Goal: Information Seeking & Learning: Learn about a topic

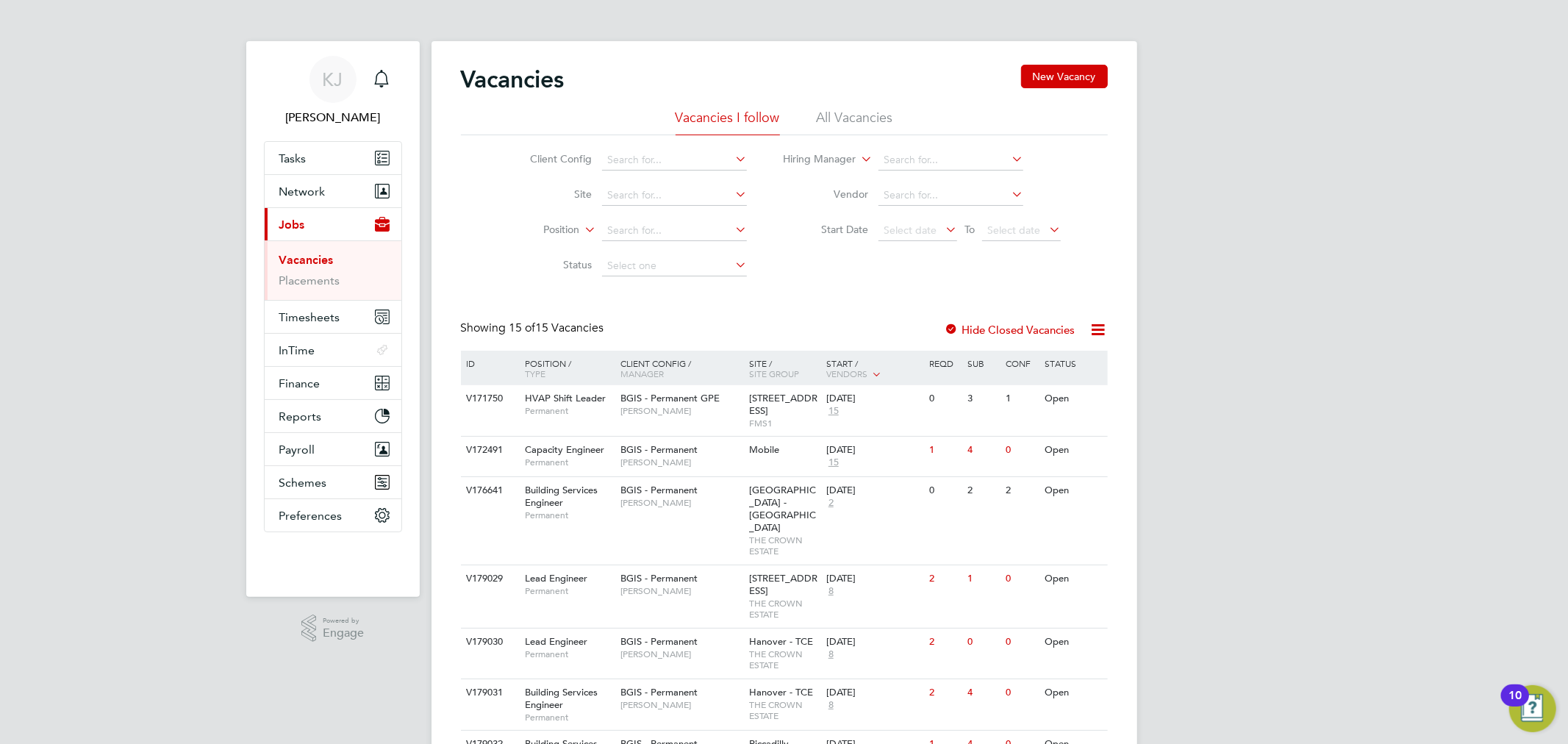
click at [858, 94] on div "Vacancies New Vacancy" at bounding box center [784, 87] width 647 height 44
click at [858, 107] on div "Vacancies New Vacancy" at bounding box center [784, 87] width 647 height 44
click at [864, 114] on li "All Vacancies" at bounding box center [855, 122] width 77 height 27
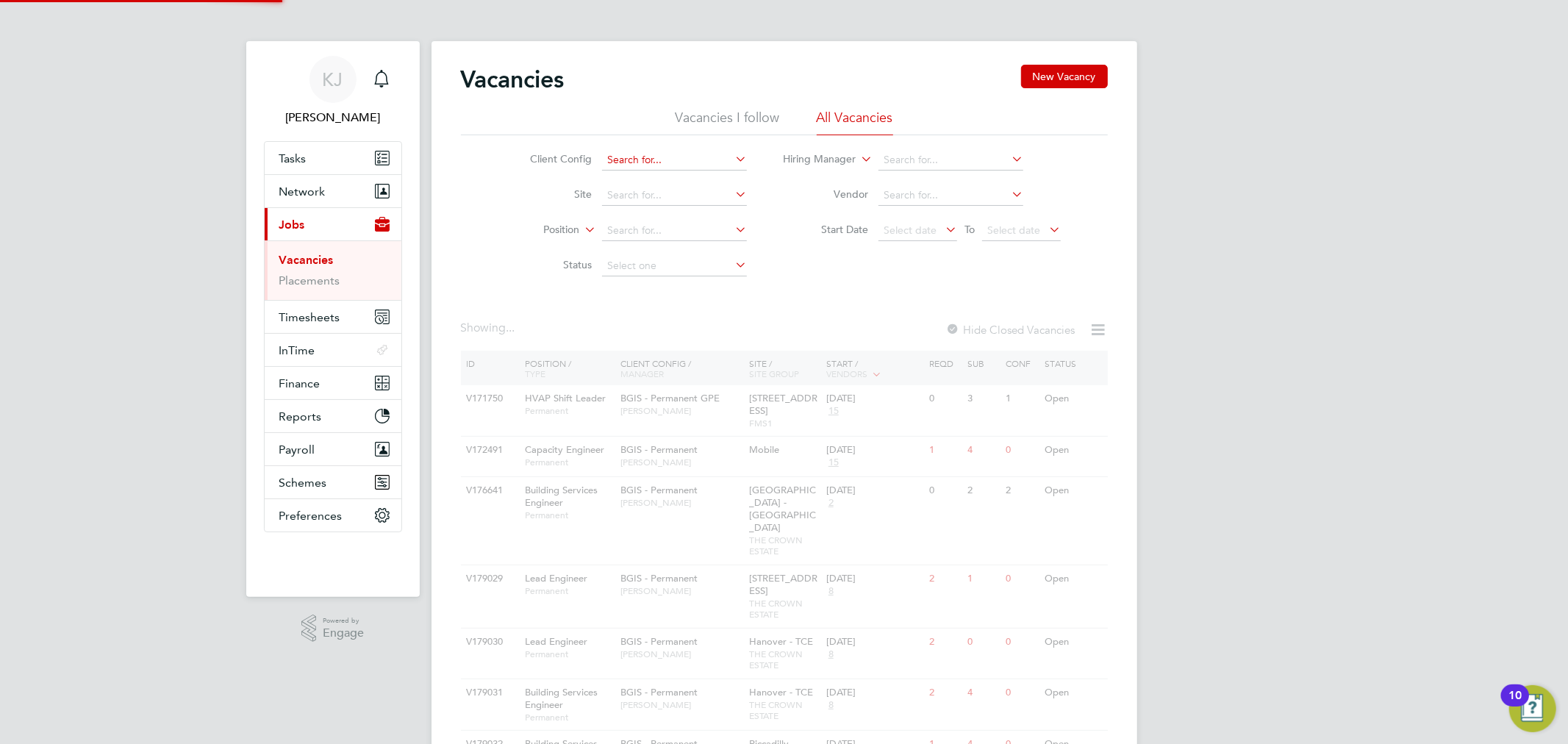
click at [640, 164] on input at bounding box center [674, 160] width 145 height 20
paste input "V176641"
type input "V176641"
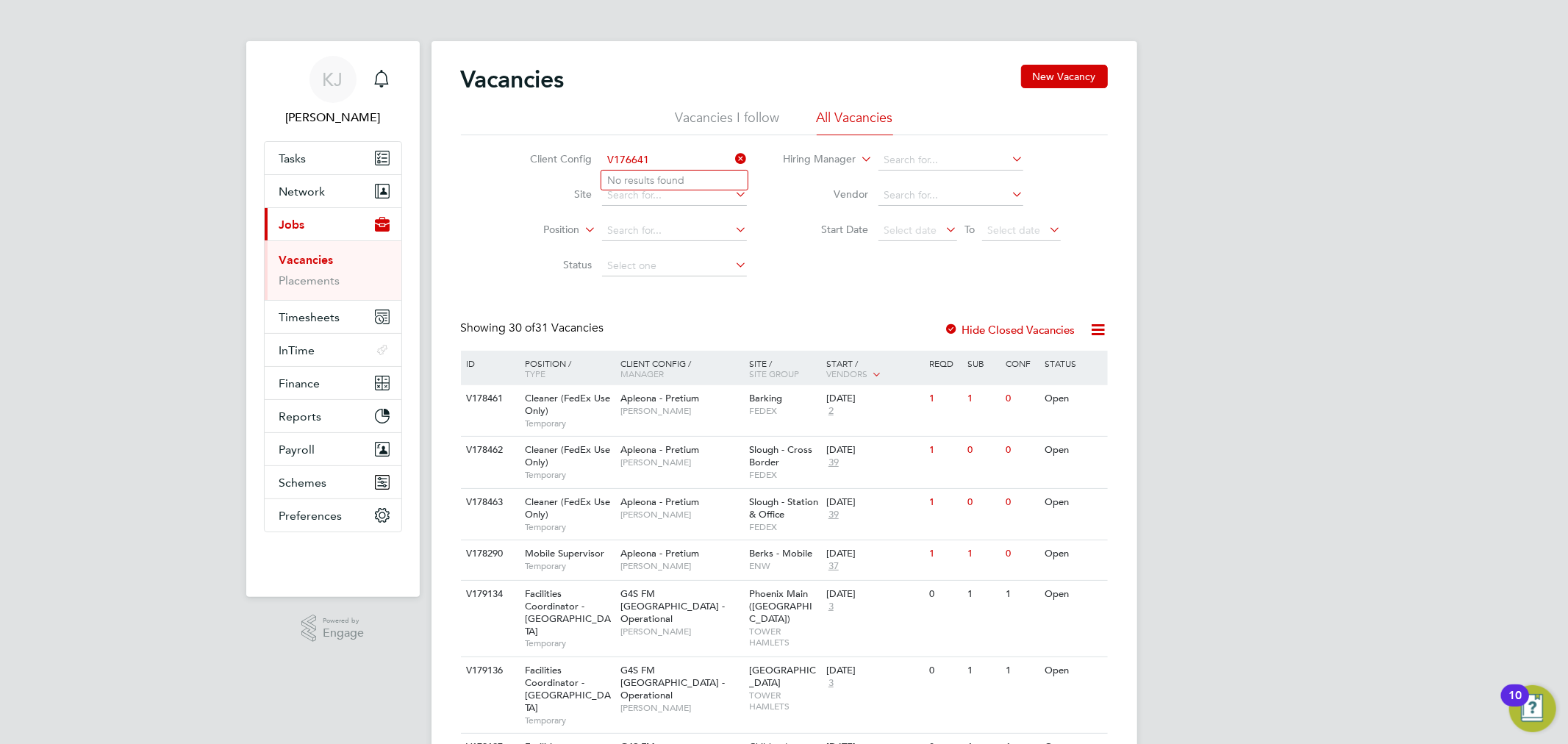
drag, startPoint x: 670, startPoint y: 158, endPoint x: 578, endPoint y: 151, distance: 92.3
click at [578, 151] on li "Client Config V176641" at bounding box center [628, 161] width 277 height 35
click at [350, 185] on button "Network" at bounding box center [333, 191] width 137 height 32
click at [341, 230] on button "Current page: Jobs" at bounding box center [333, 223] width 137 height 32
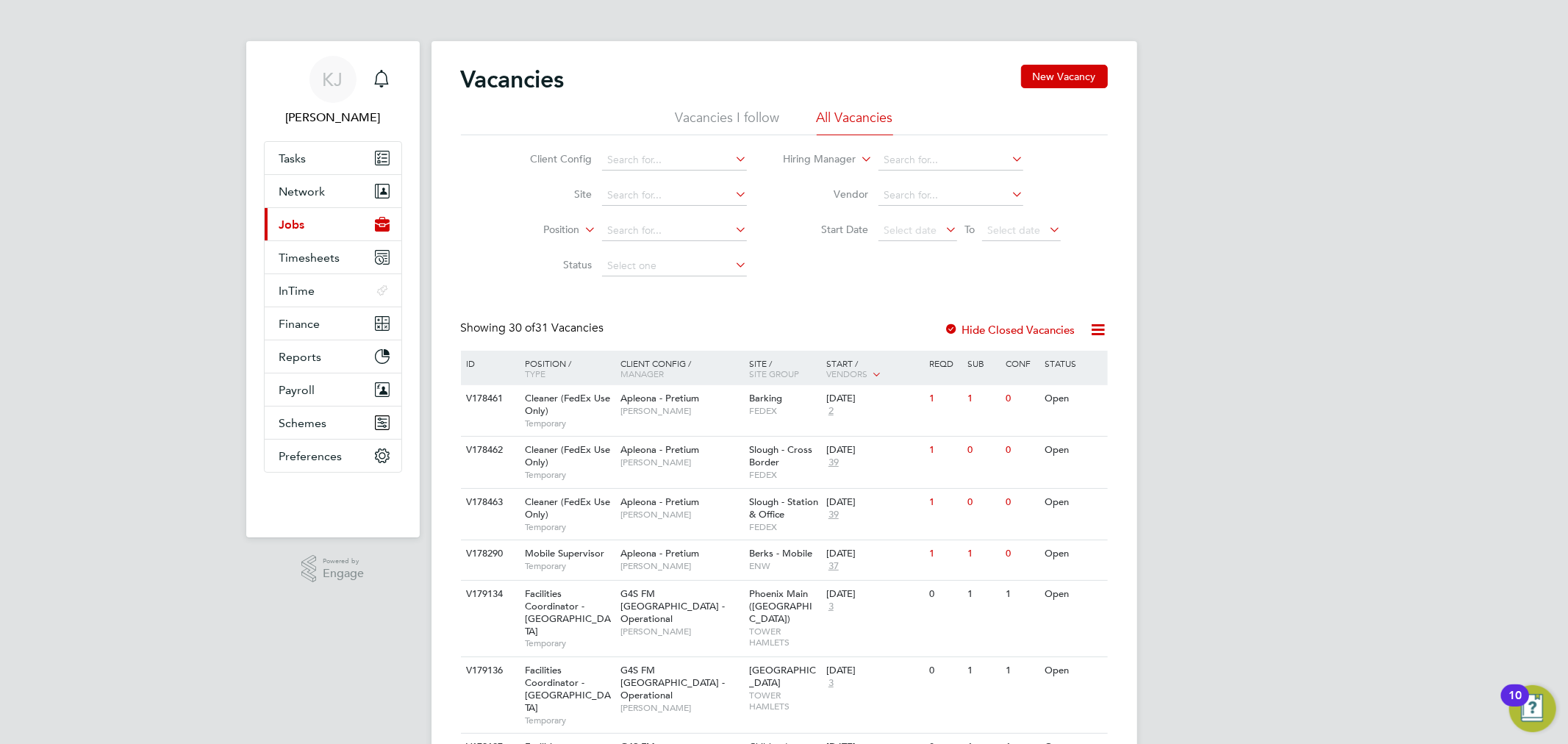
click at [341, 230] on button "Current page: Jobs" at bounding box center [333, 223] width 137 height 32
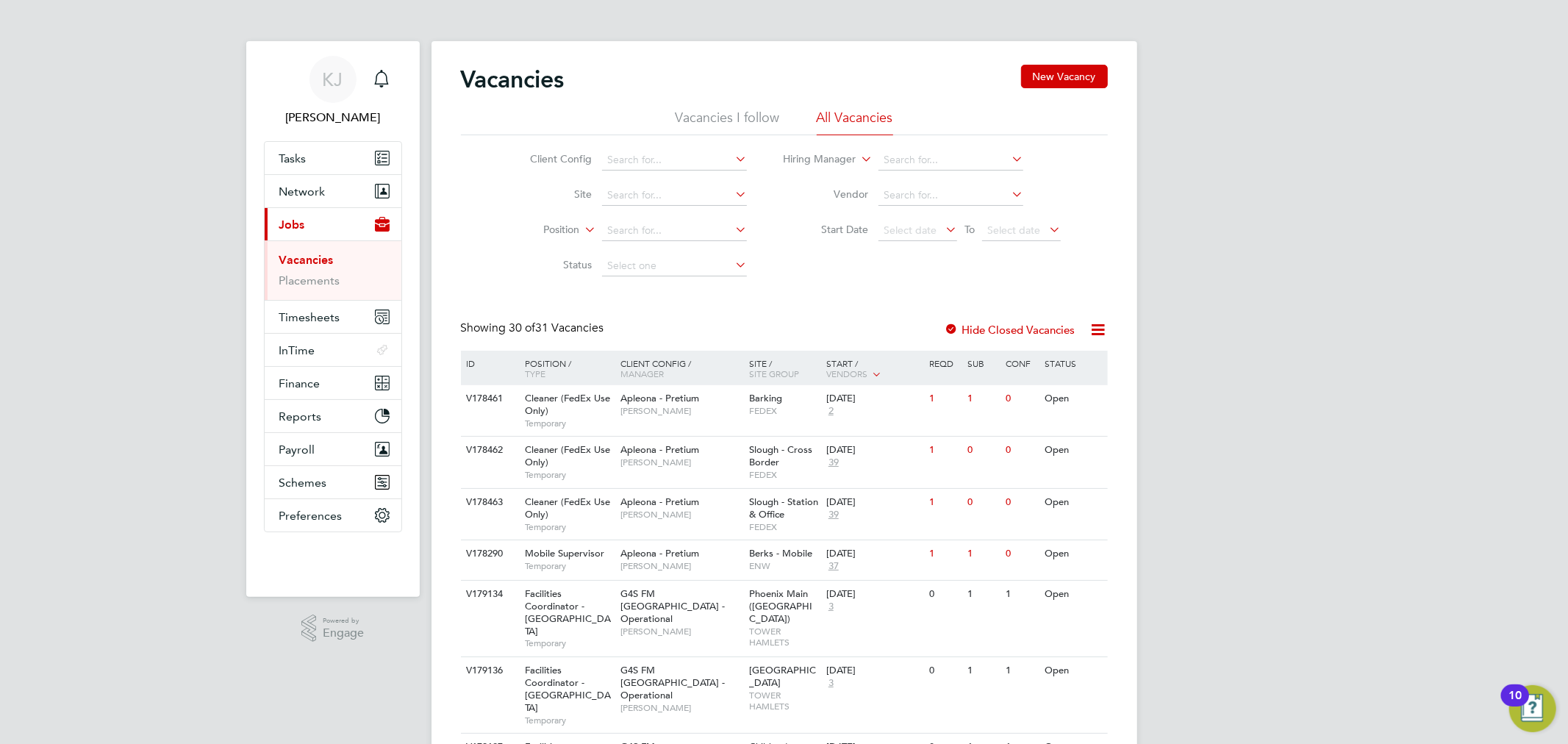
click at [318, 225] on button "Current page: Jobs" at bounding box center [333, 223] width 137 height 32
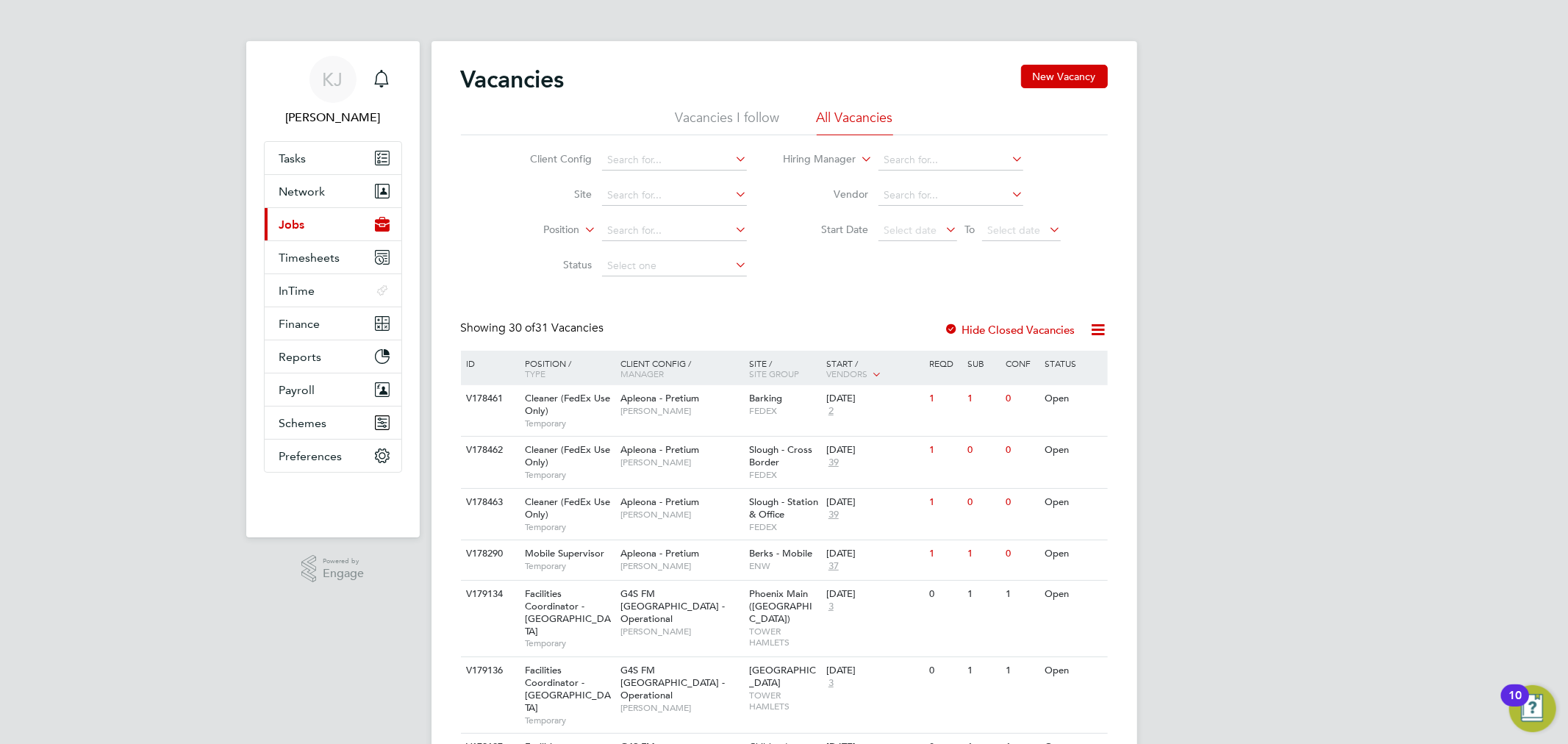
click at [318, 225] on button "Current page: Jobs" at bounding box center [333, 223] width 137 height 32
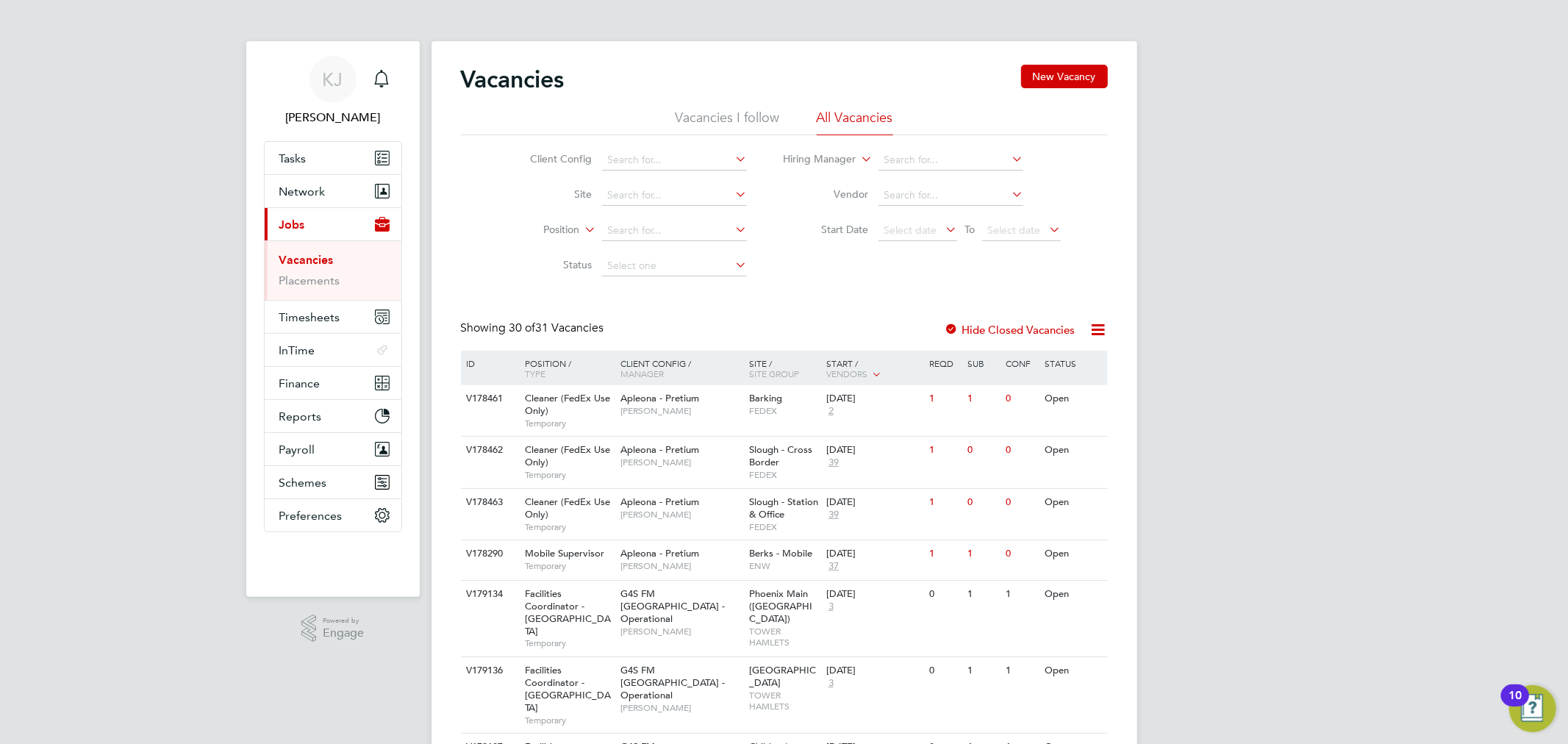
click at [315, 266] on link "Vacancies" at bounding box center [306, 259] width 54 height 14
click at [349, 193] on button "Network" at bounding box center [333, 191] width 137 height 32
click at [707, 162] on input at bounding box center [674, 160] width 145 height 20
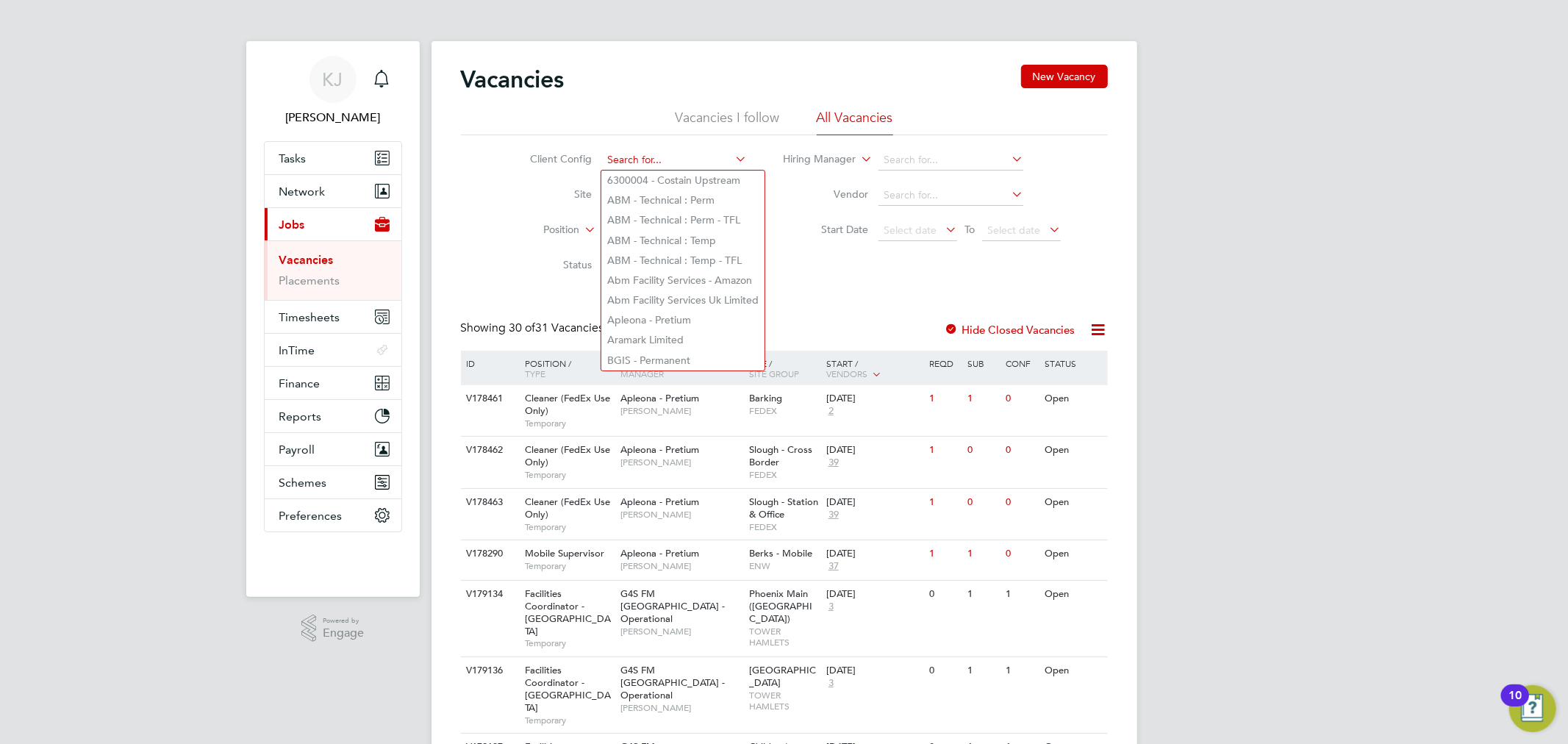
paste input "V176641"
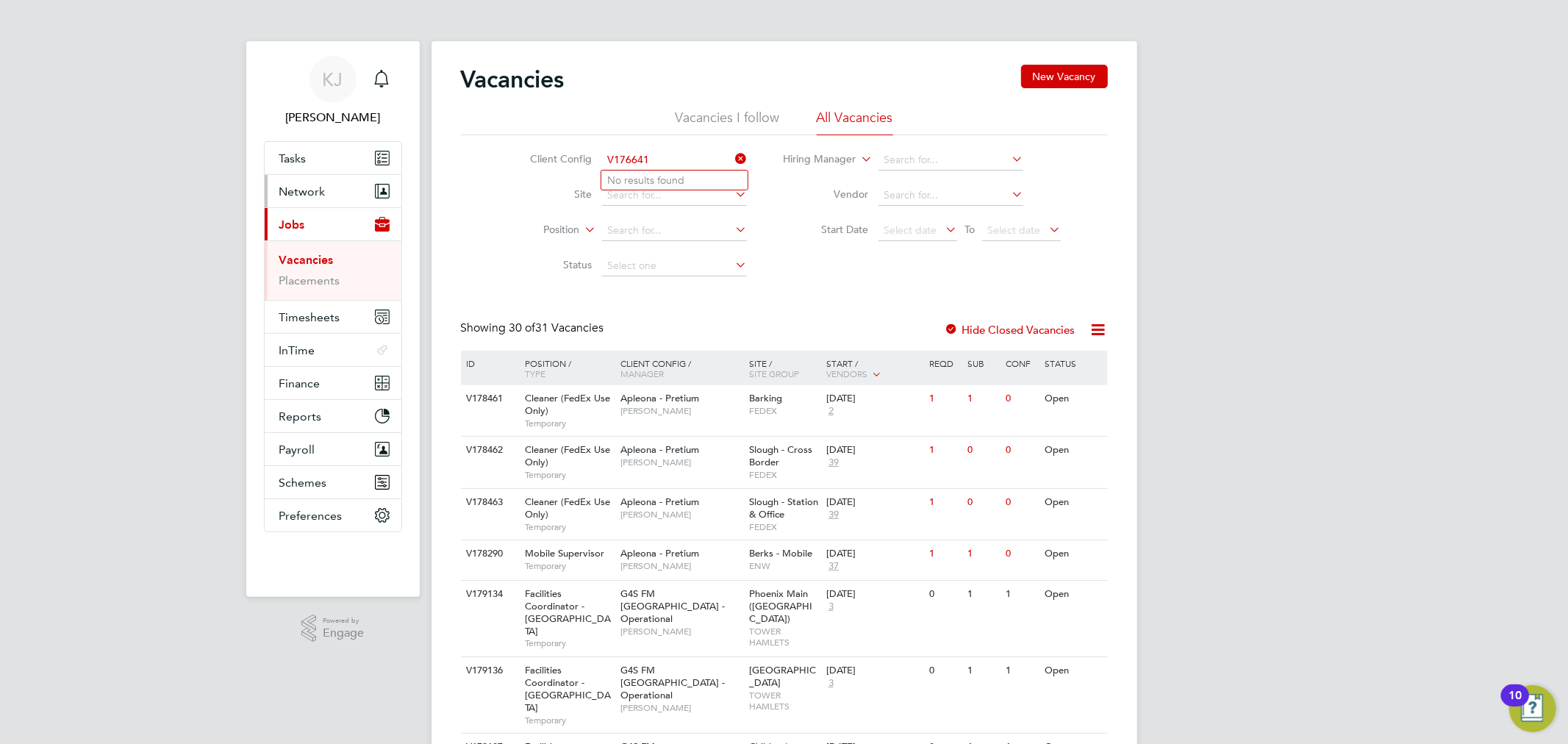
type input "V176641"
click at [369, 191] on button "Network" at bounding box center [333, 191] width 137 height 32
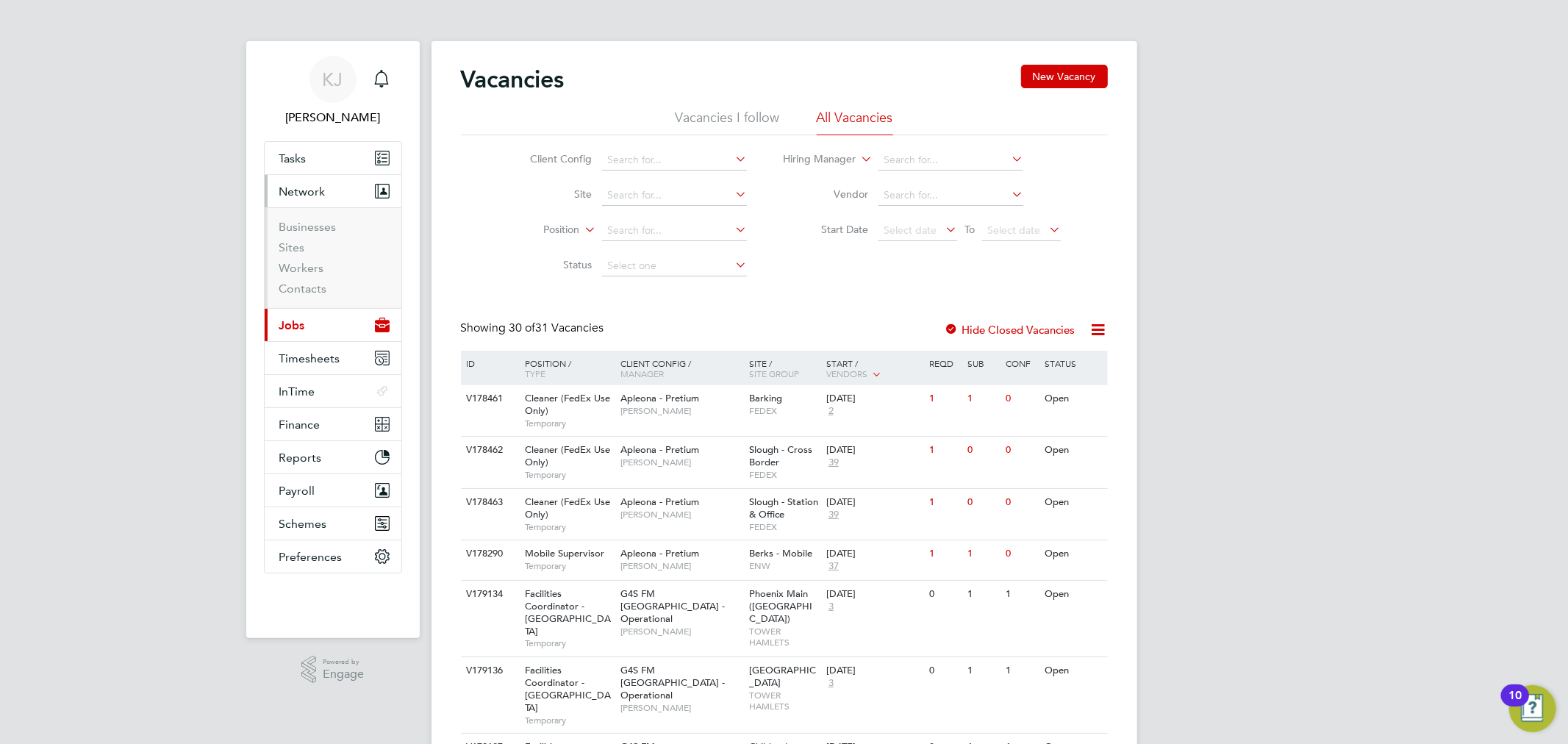
click at [313, 320] on button "Current page: Jobs" at bounding box center [333, 325] width 137 height 32
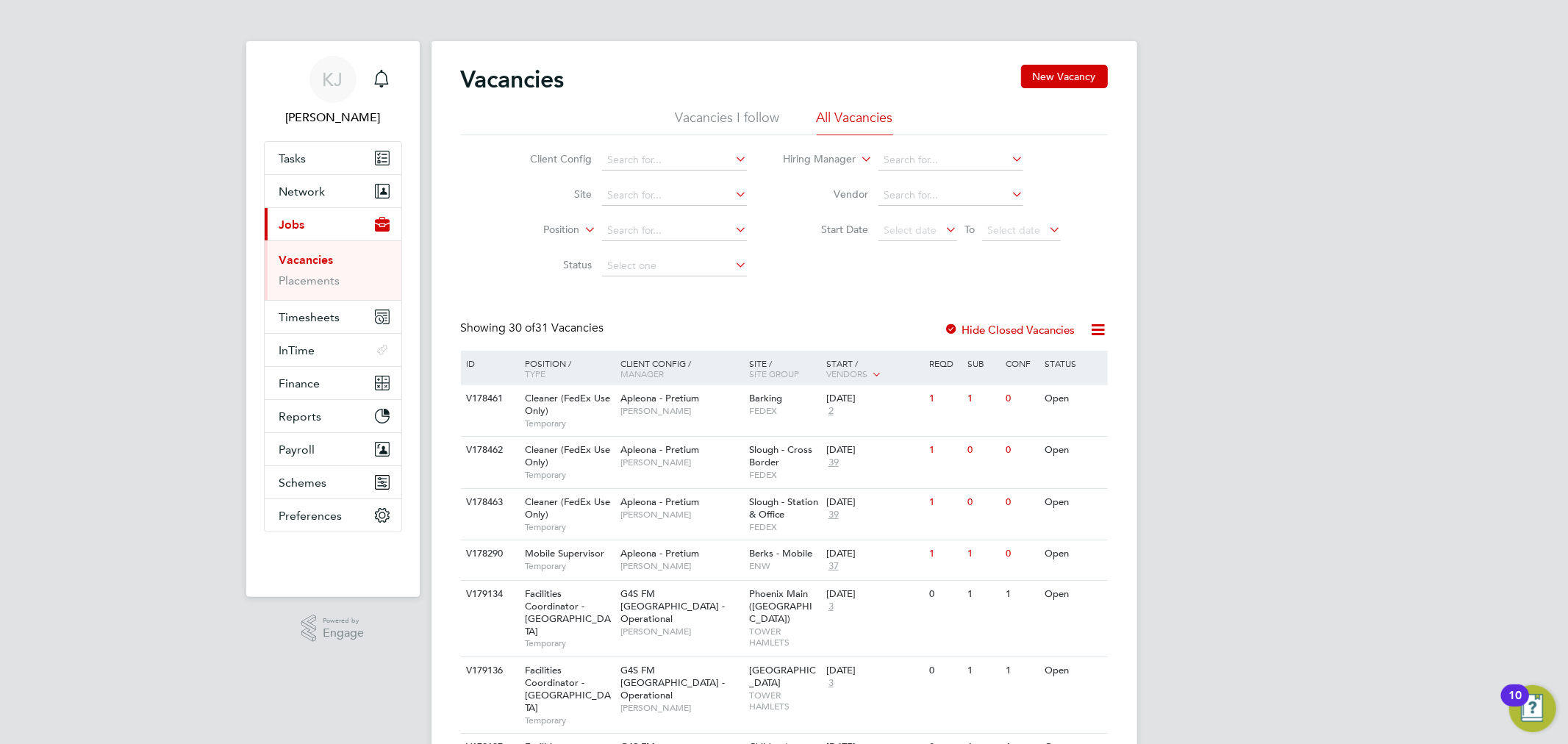
click at [321, 255] on link "Vacancies" at bounding box center [306, 259] width 54 height 14
click at [319, 164] on link "Tasks" at bounding box center [333, 158] width 137 height 32
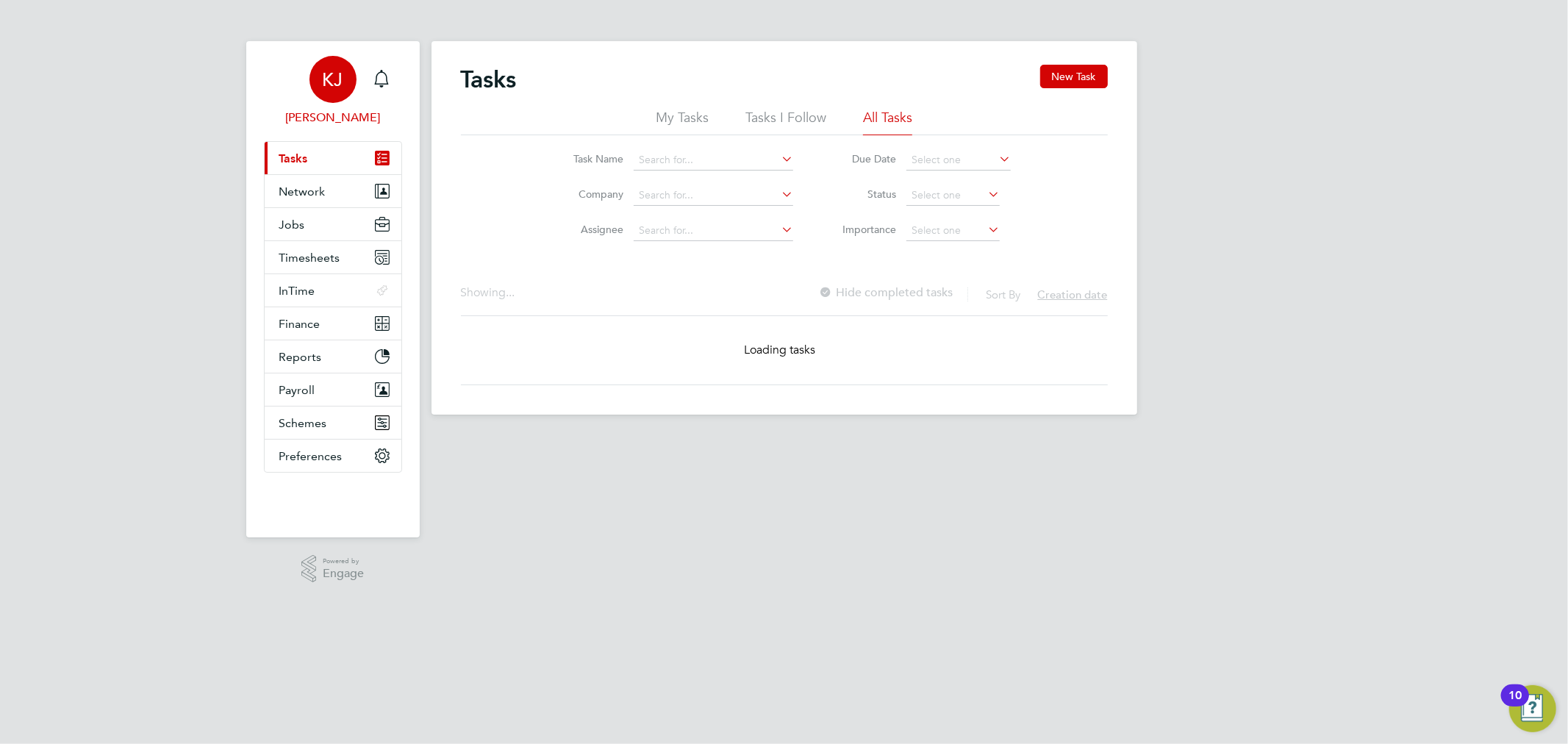
click at [329, 101] on div "KJ" at bounding box center [332, 79] width 47 height 47
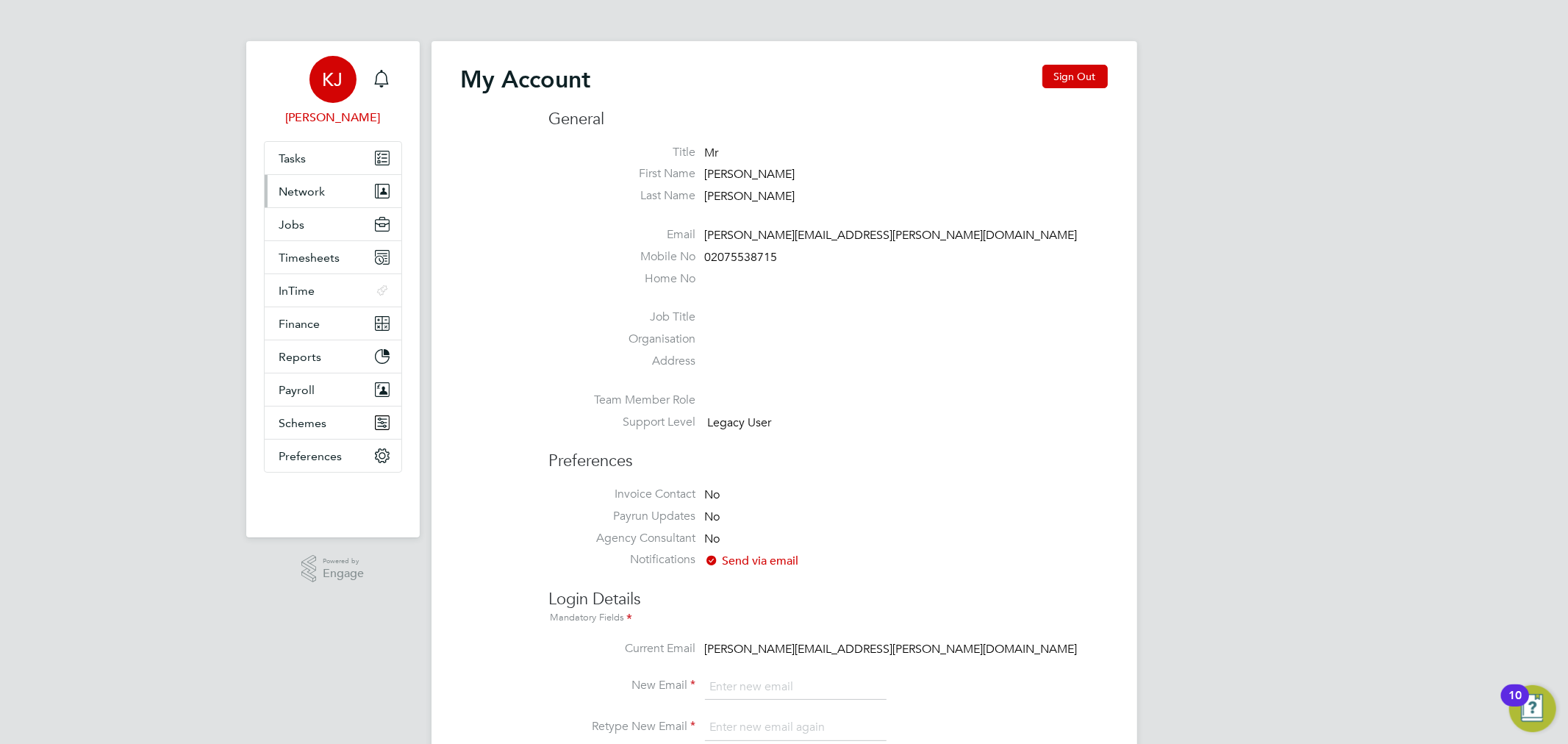
click at [341, 176] on button "Network" at bounding box center [333, 191] width 137 height 32
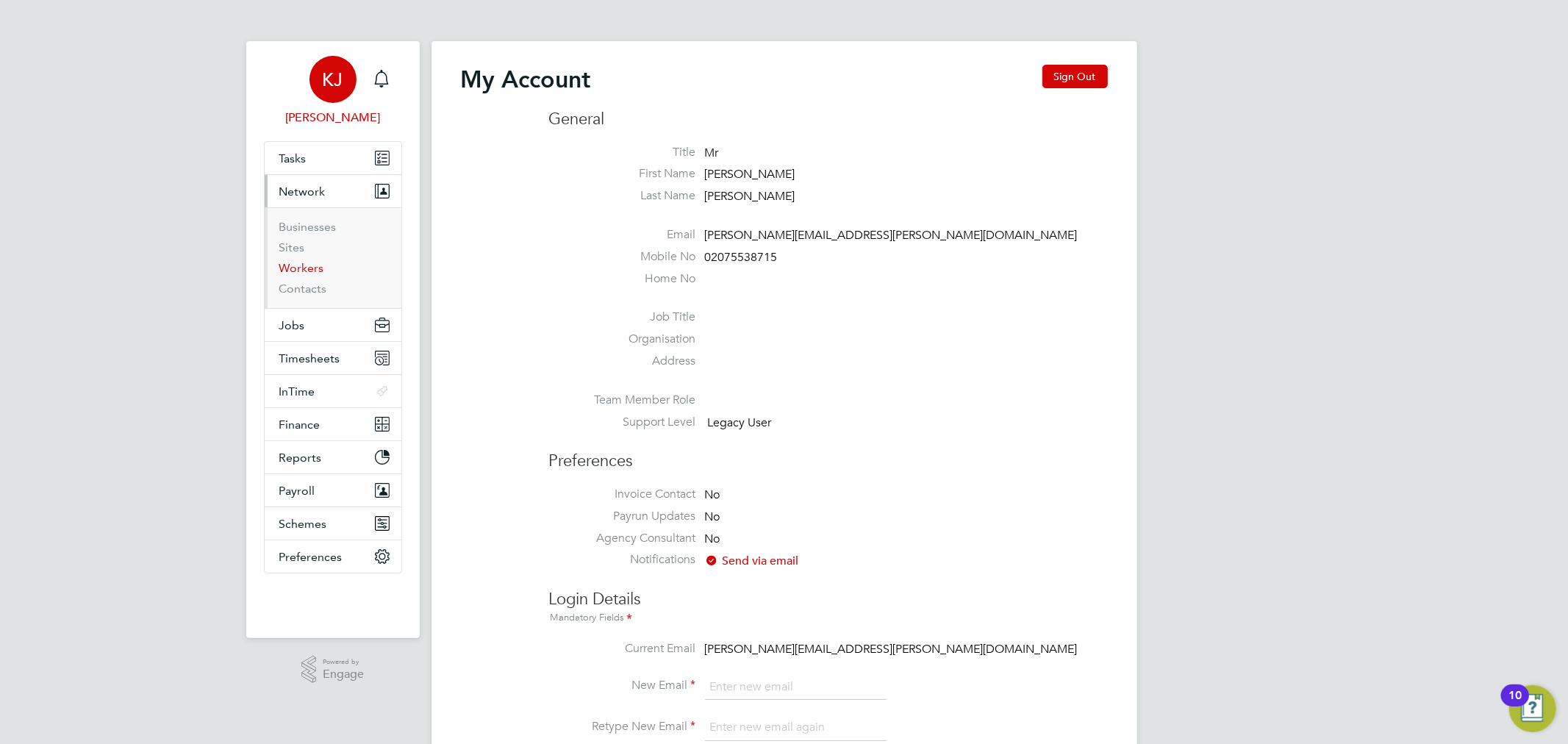
click at [306, 267] on link "Workers" at bounding box center [302, 268] width 45 height 14
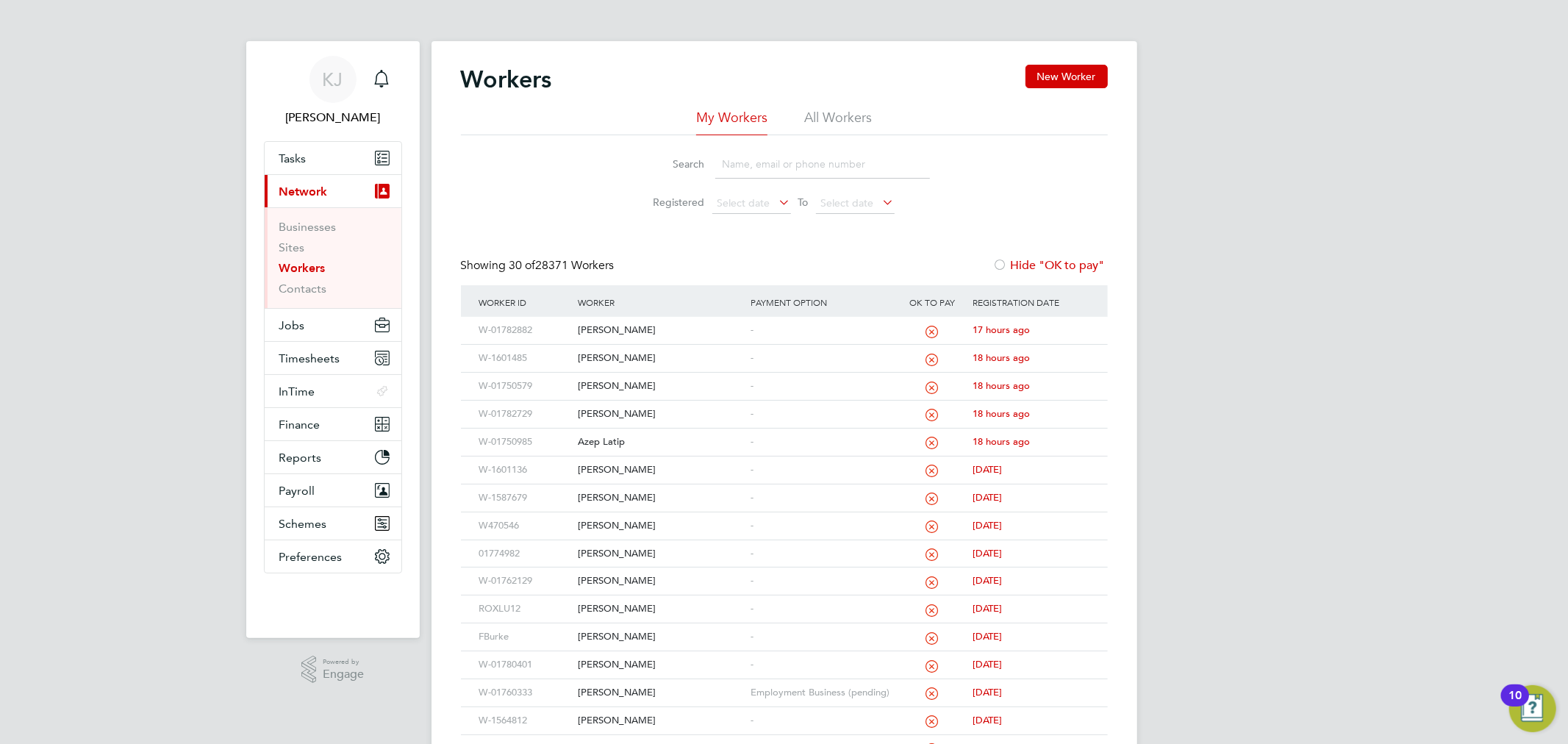
click at [760, 165] on input at bounding box center [822, 163] width 215 height 29
click at [373, 74] on icon "Main navigation" at bounding box center [381, 78] width 18 height 18
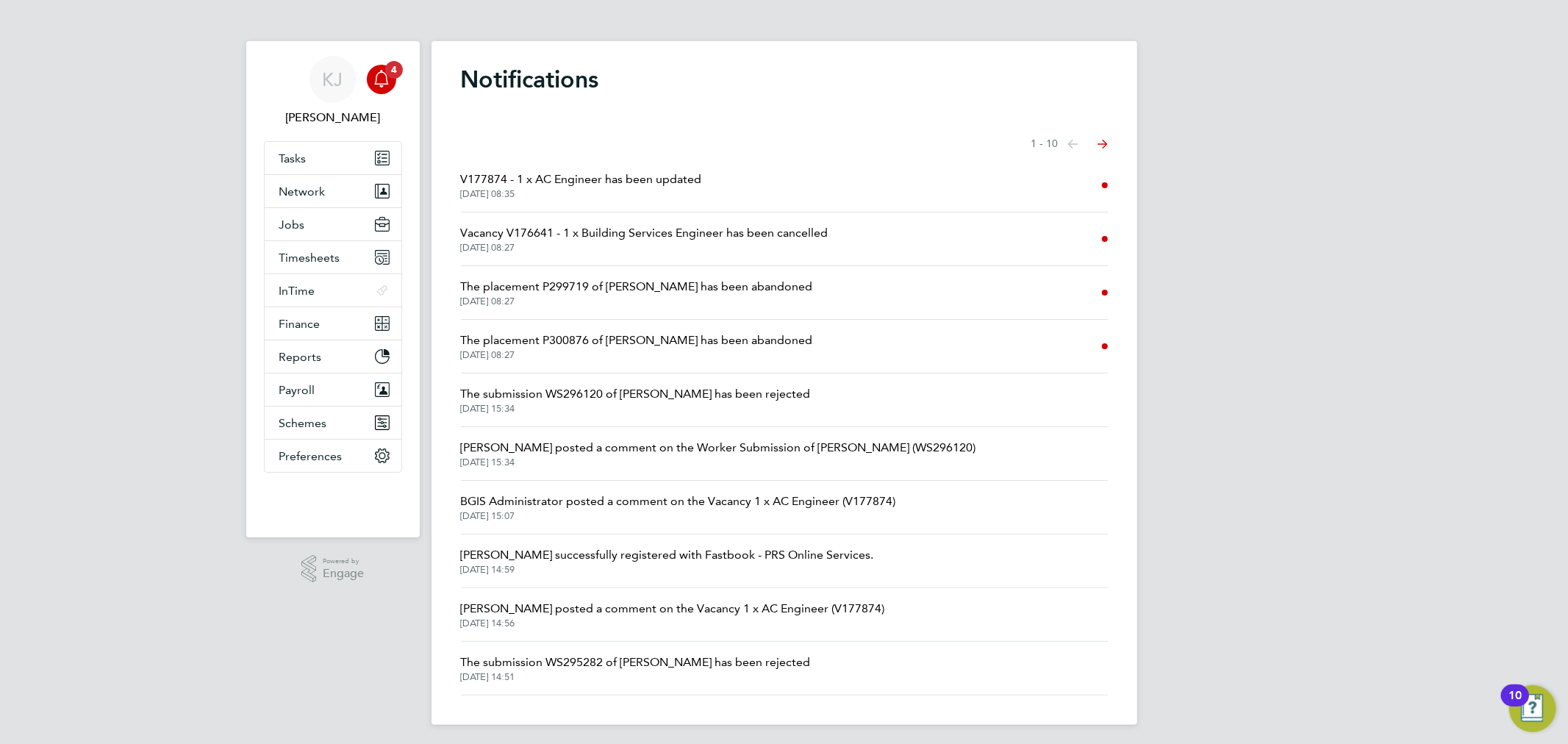
click at [596, 184] on span "V177874 - 1 x AC Engineer has been updated" at bounding box center [581, 179] width 241 height 18
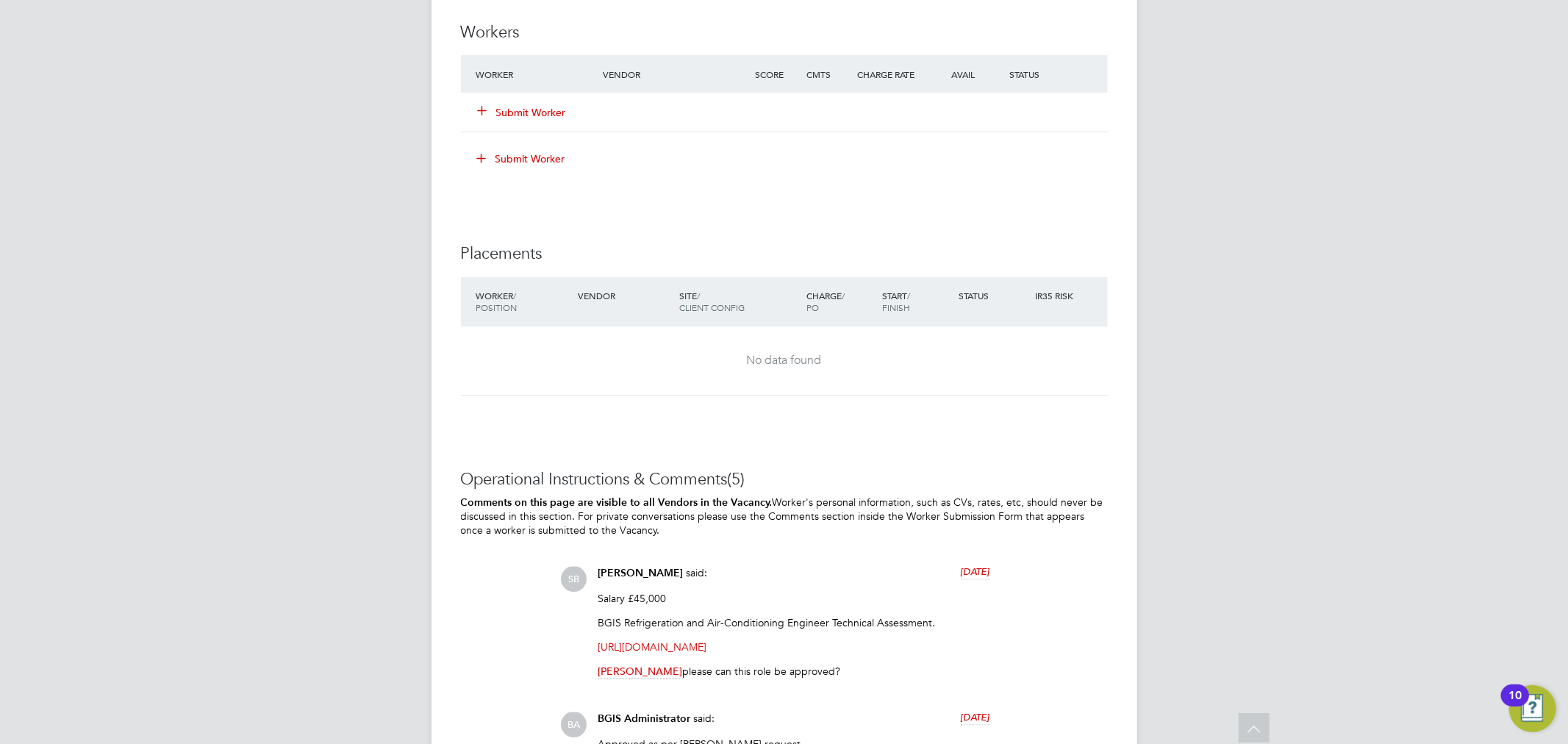
scroll to position [2451, 0]
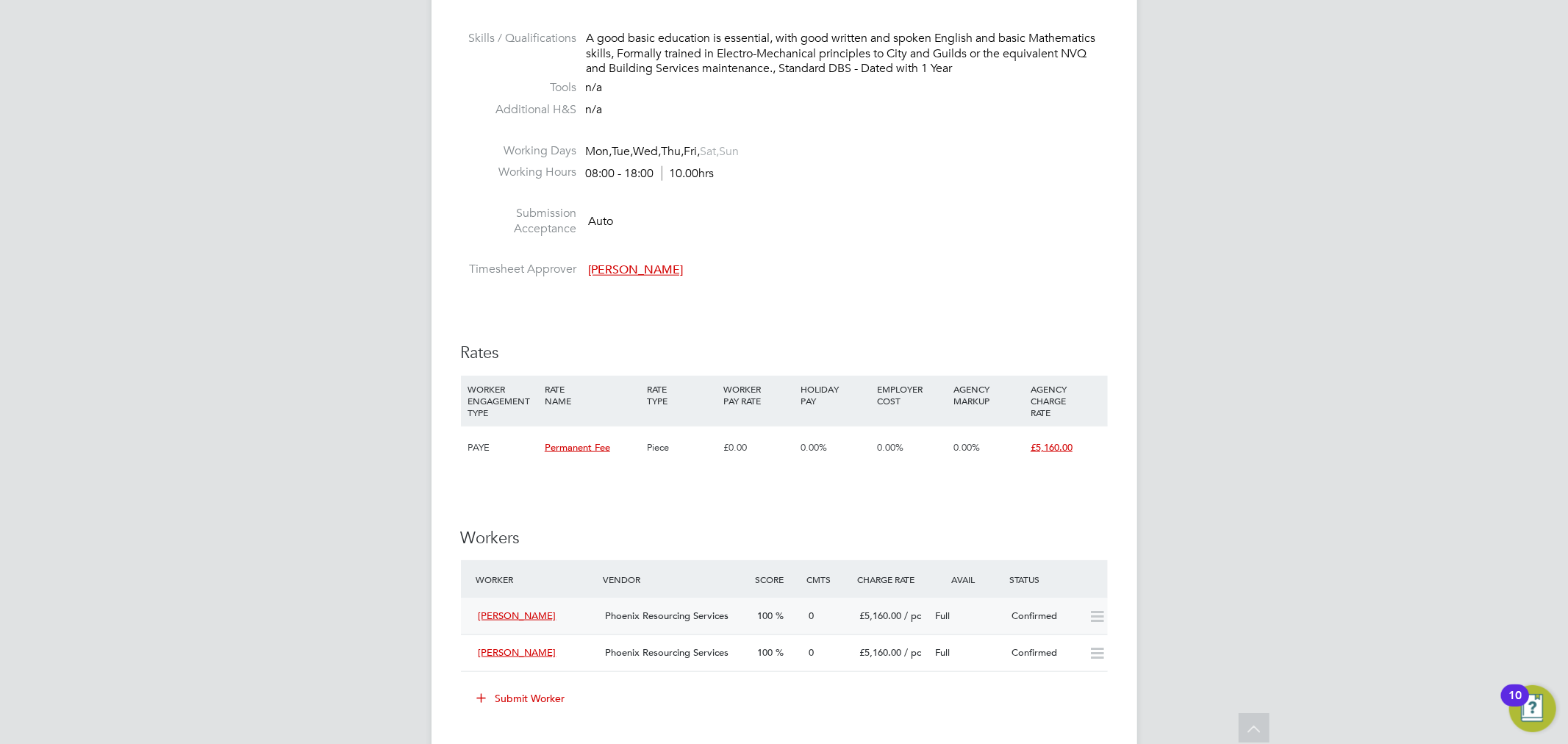
scroll to position [1797, 0]
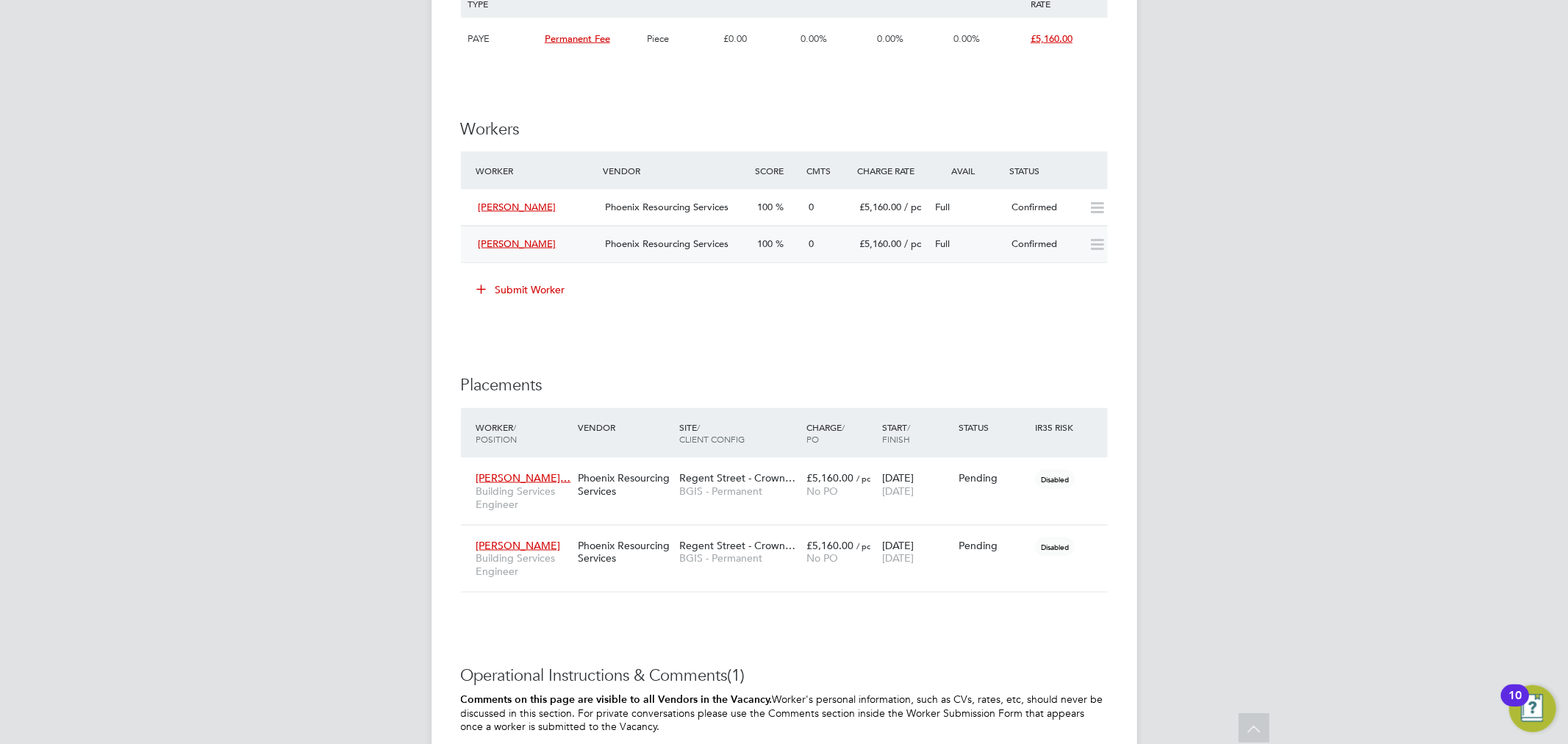
click at [1025, 252] on div "Confirmed" at bounding box center [1044, 245] width 77 height 24
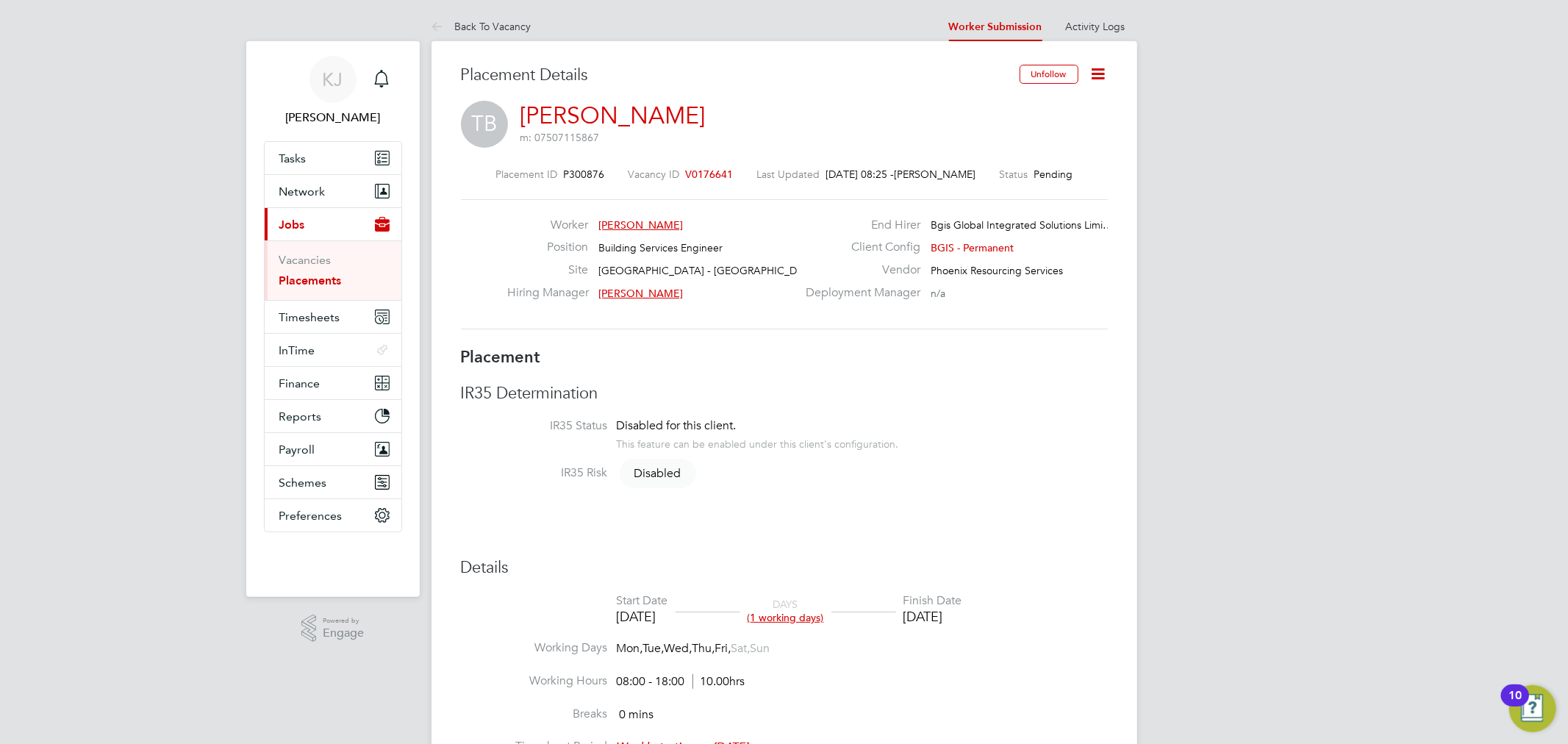
drag, startPoint x: 513, startPoint y: 28, endPoint x: 659, endPoint y: 74, distance: 153.1
click at [1119, 30] on link "Activity Logs" at bounding box center [1095, 27] width 60 height 13
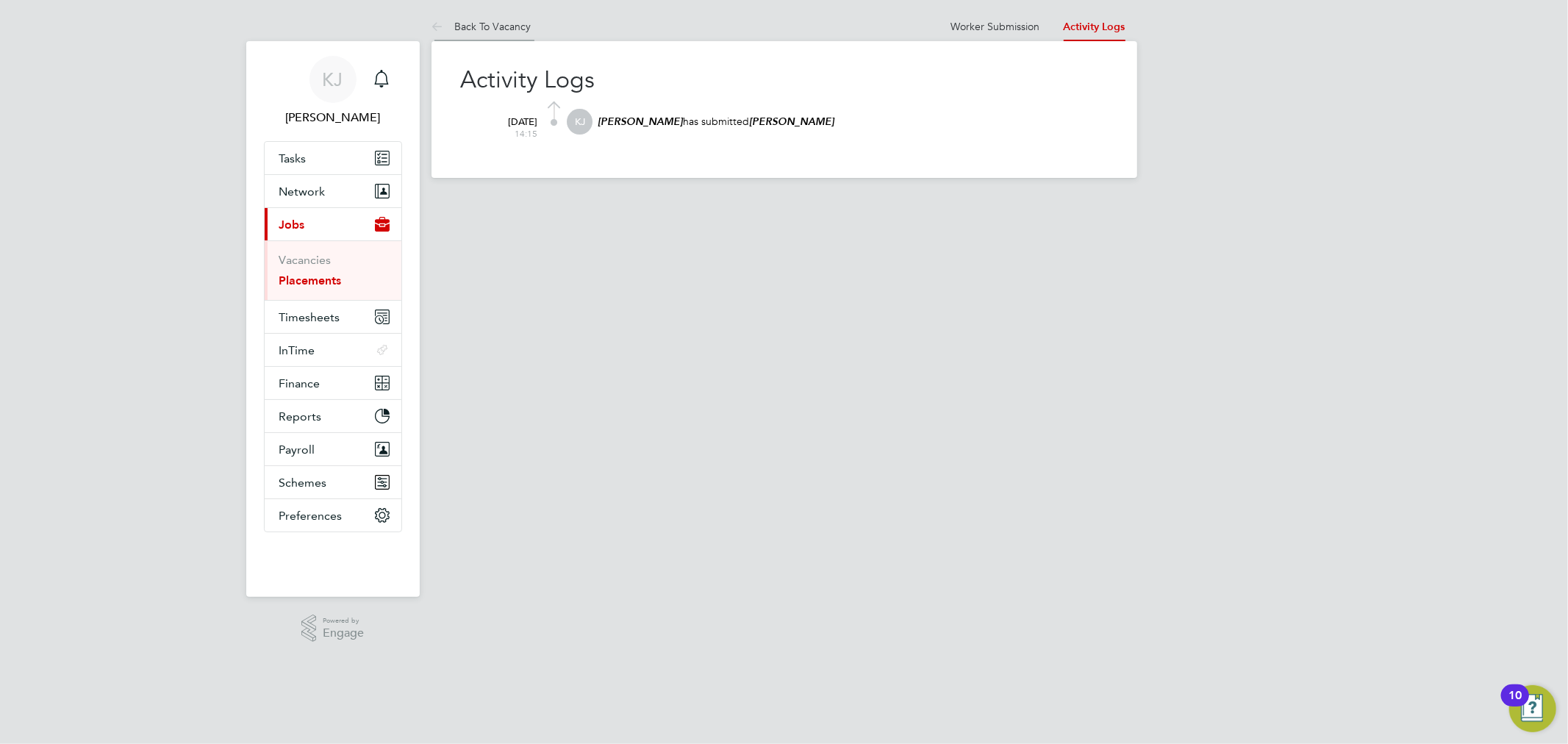
click at [508, 25] on link "Back To Vacancy" at bounding box center [482, 27] width 100 height 13
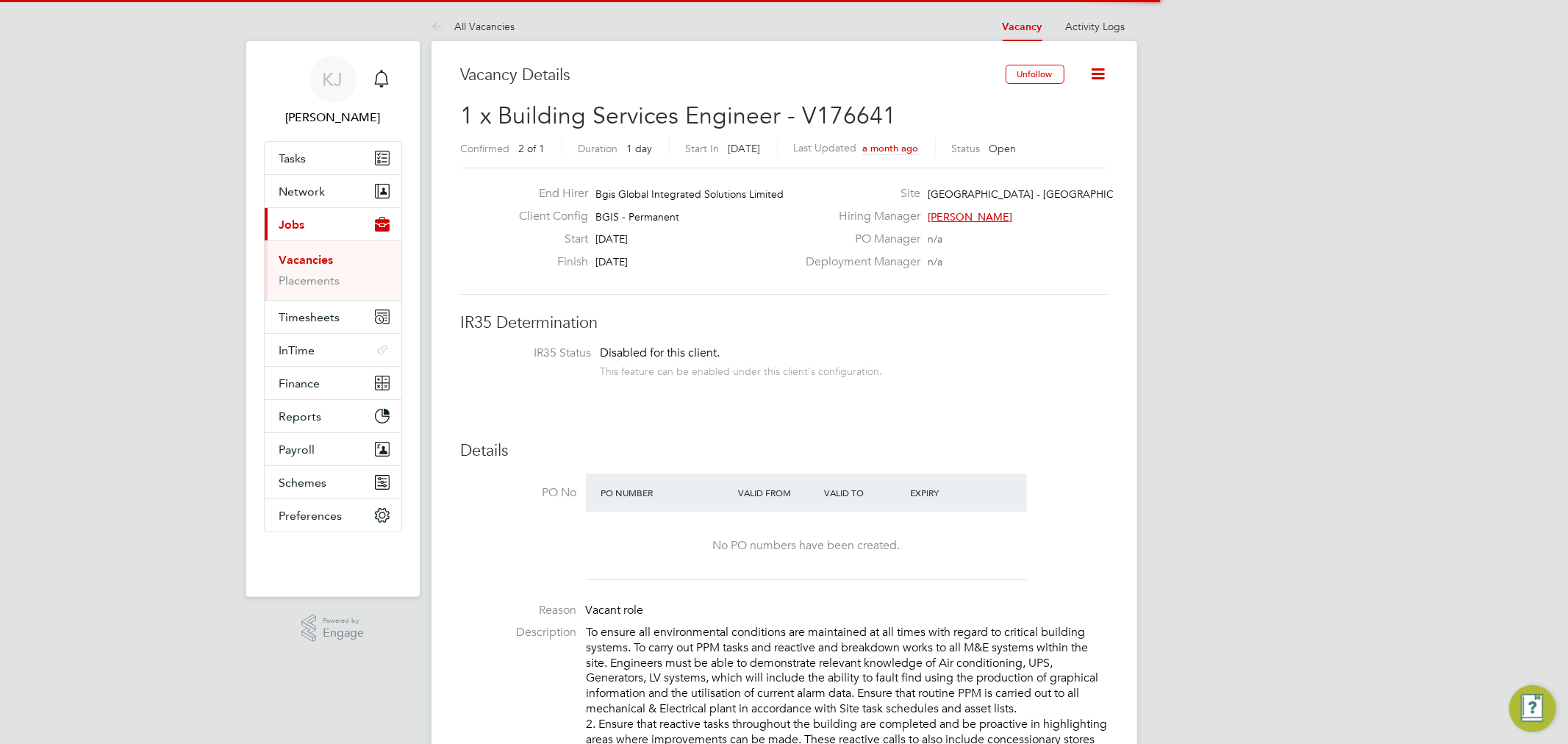
scroll to position [25, 128]
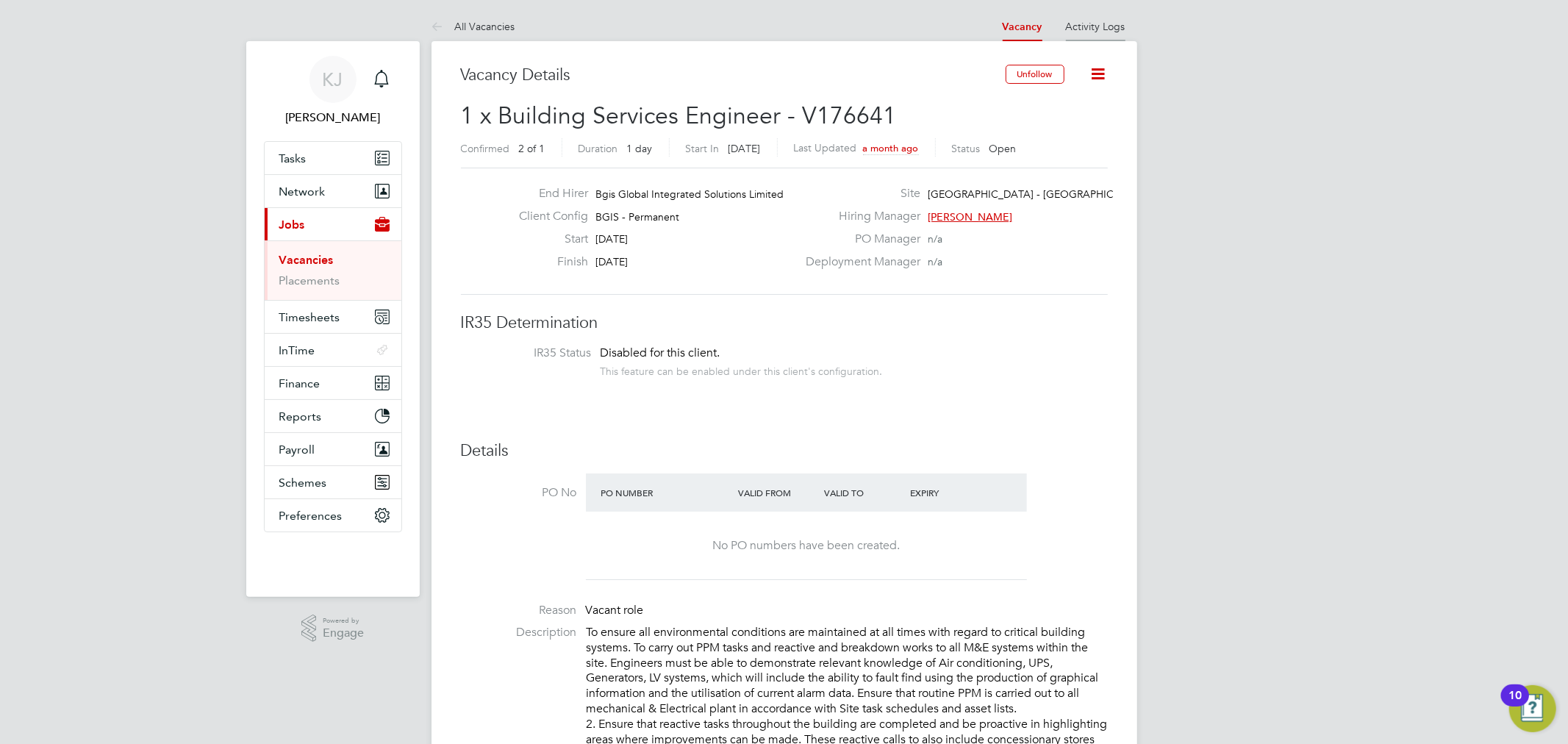
click at [1123, 27] on link "Activity Logs" at bounding box center [1095, 27] width 60 height 13
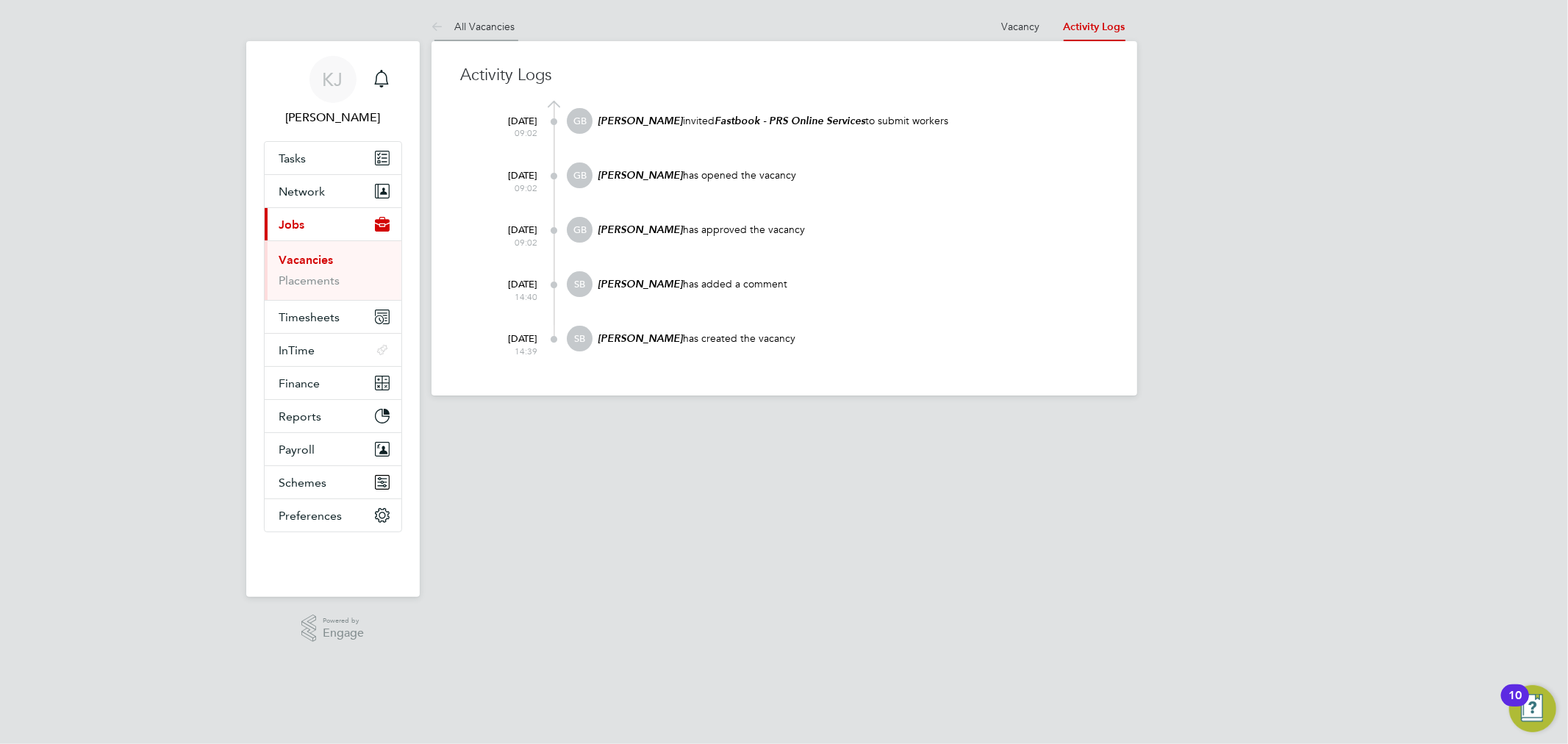
click at [483, 20] on link "All Vacancies" at bounding box center [473, 27] width 84 height 13
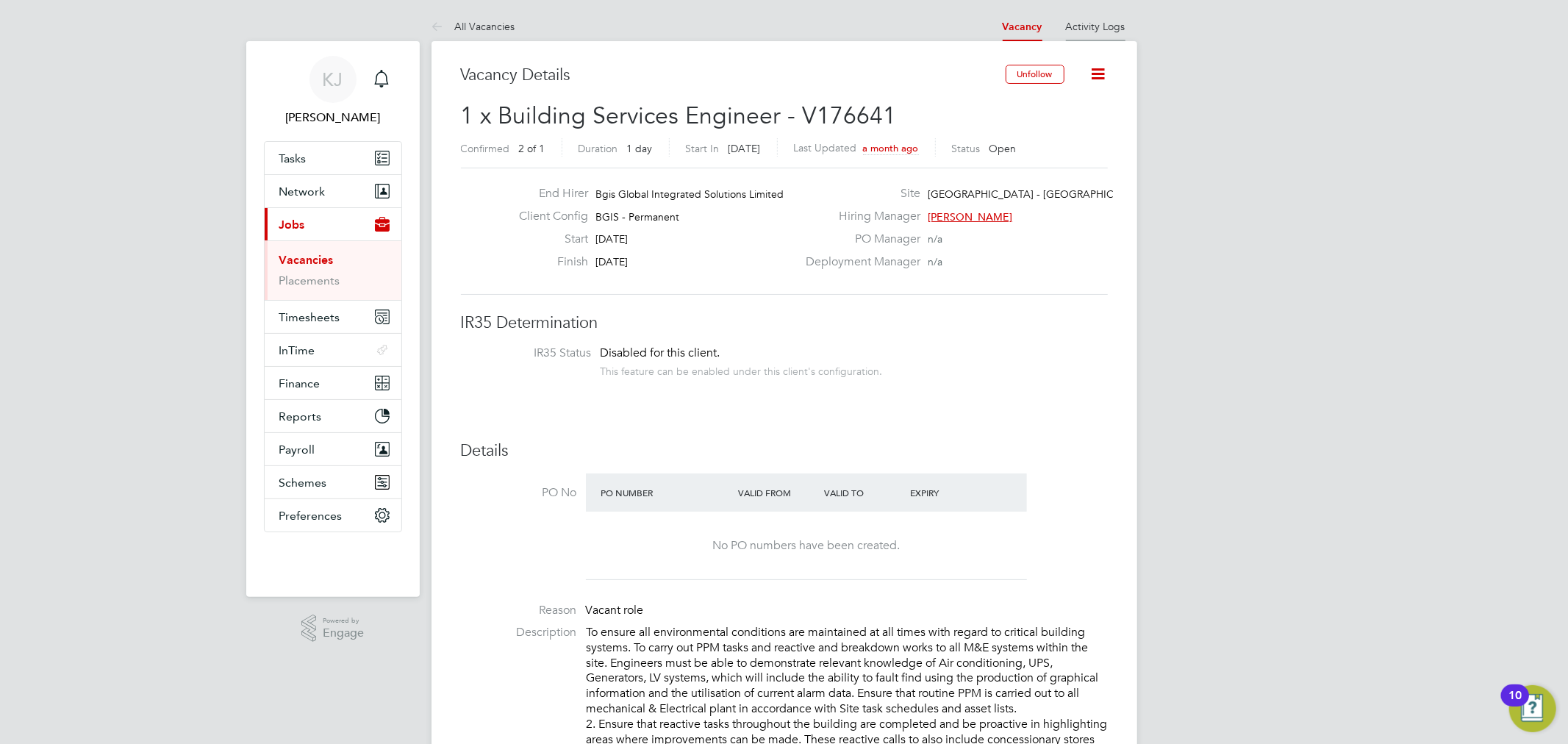
click at [1073, 18] on li "Activity Logs" at bounding box center [1095, 27] width 60 height 30
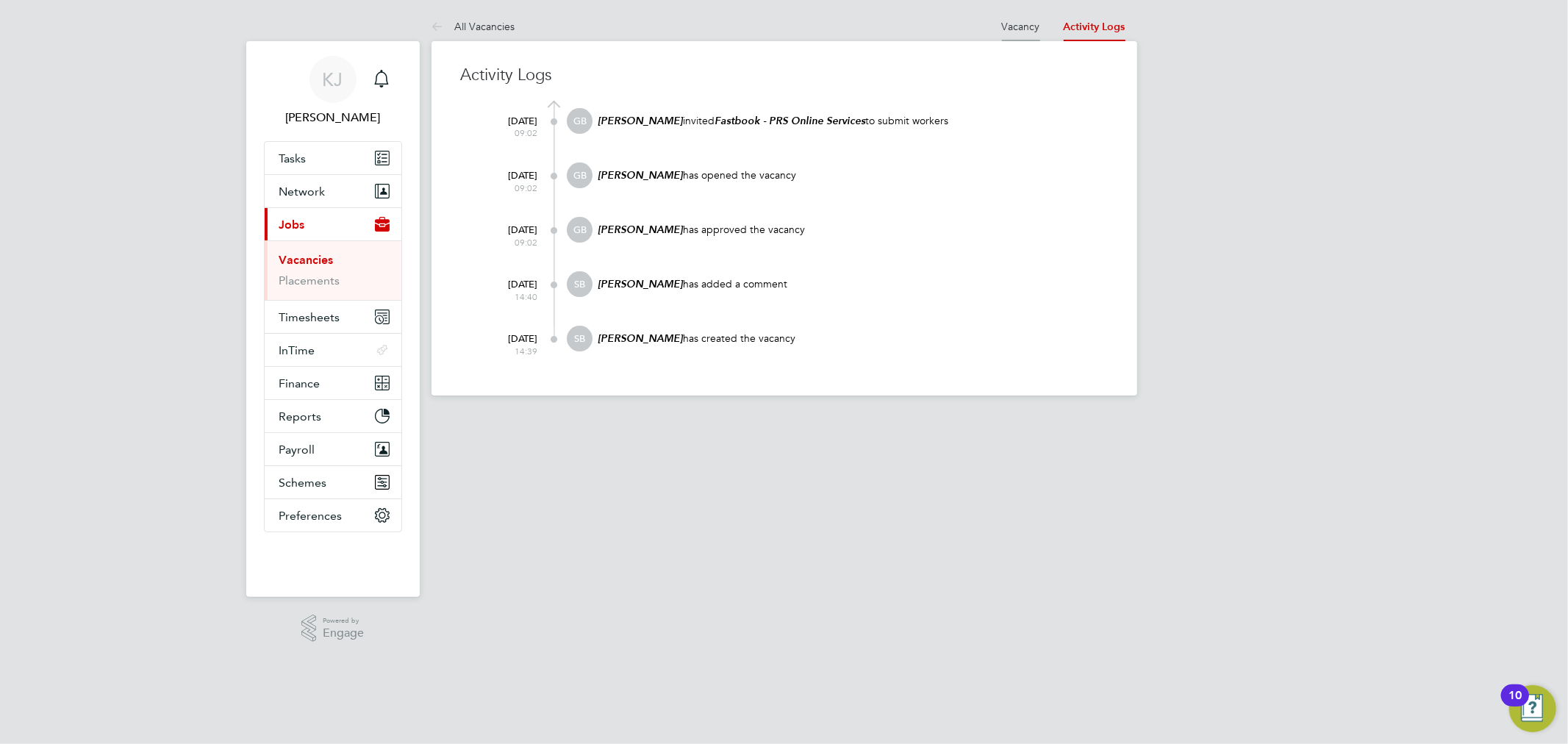
click at [1028, 20] on link "Vacancy" at bounding box center [1021, 27] width 38 height 13
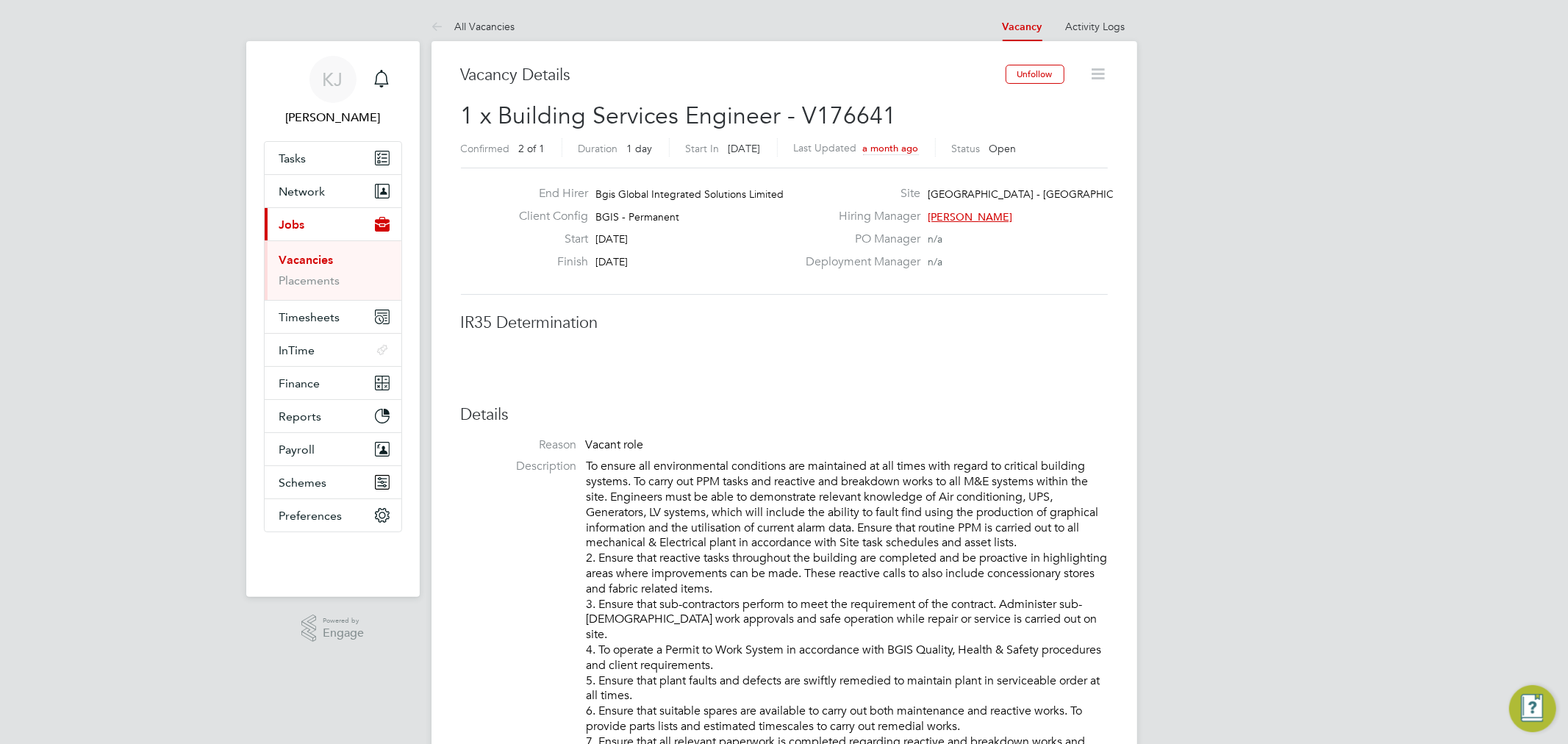
scroll to position [7, 7]
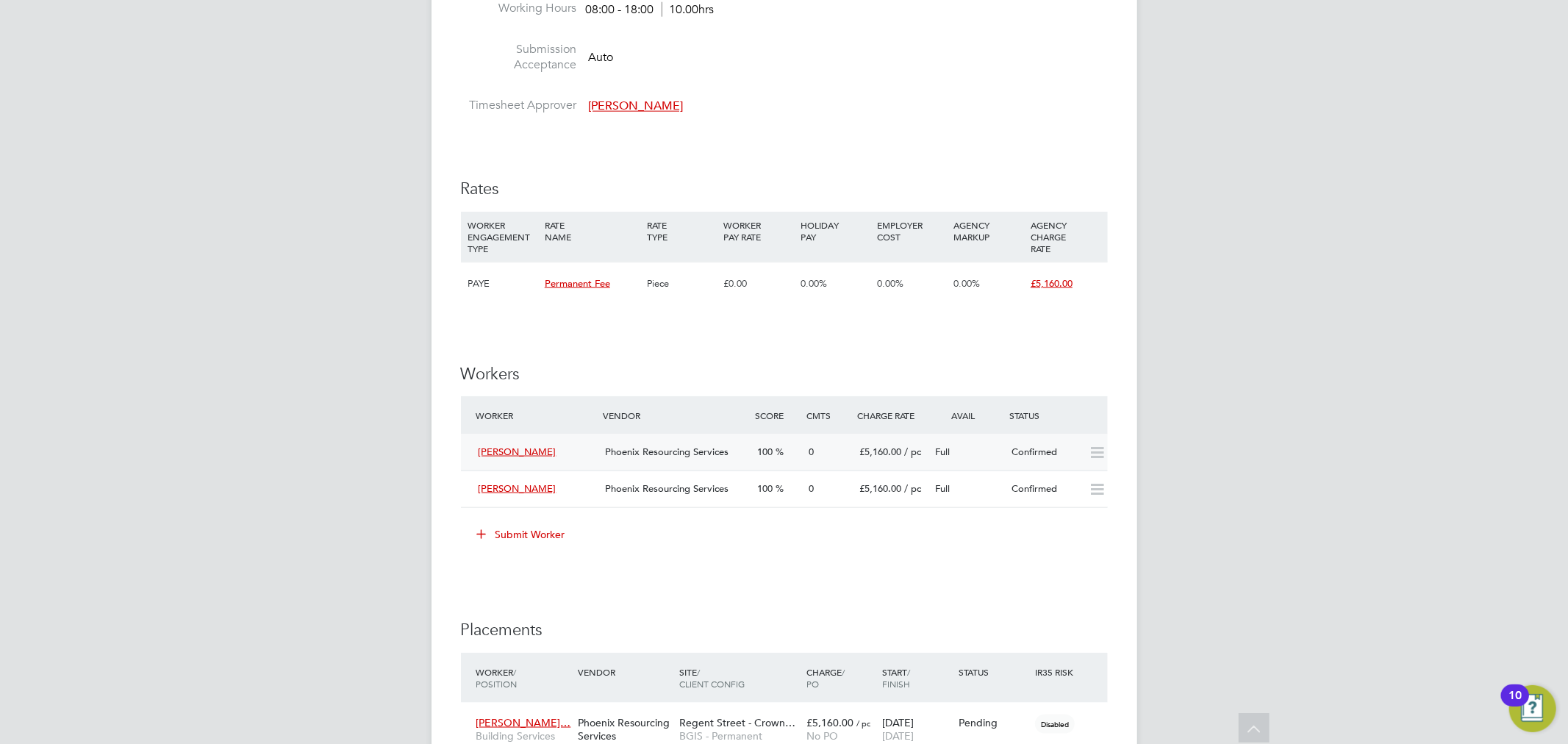
click at [1012, 450] on div "Confirmed" at bounding box center [1044, 452] width 77 height 24
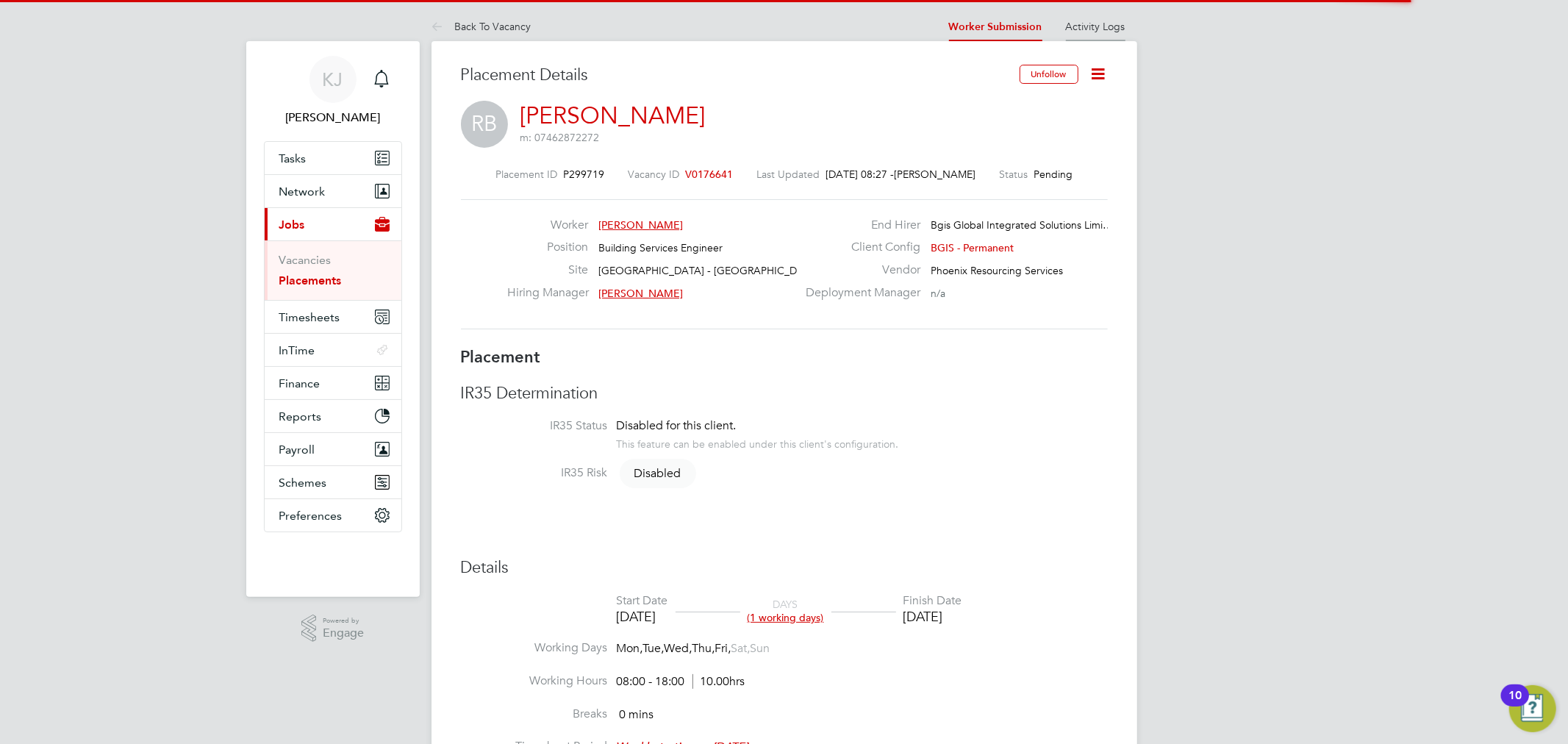
click at [1111, 28] on link "Activity Logs" at bounding box center [1095, 27] width 60 height 13
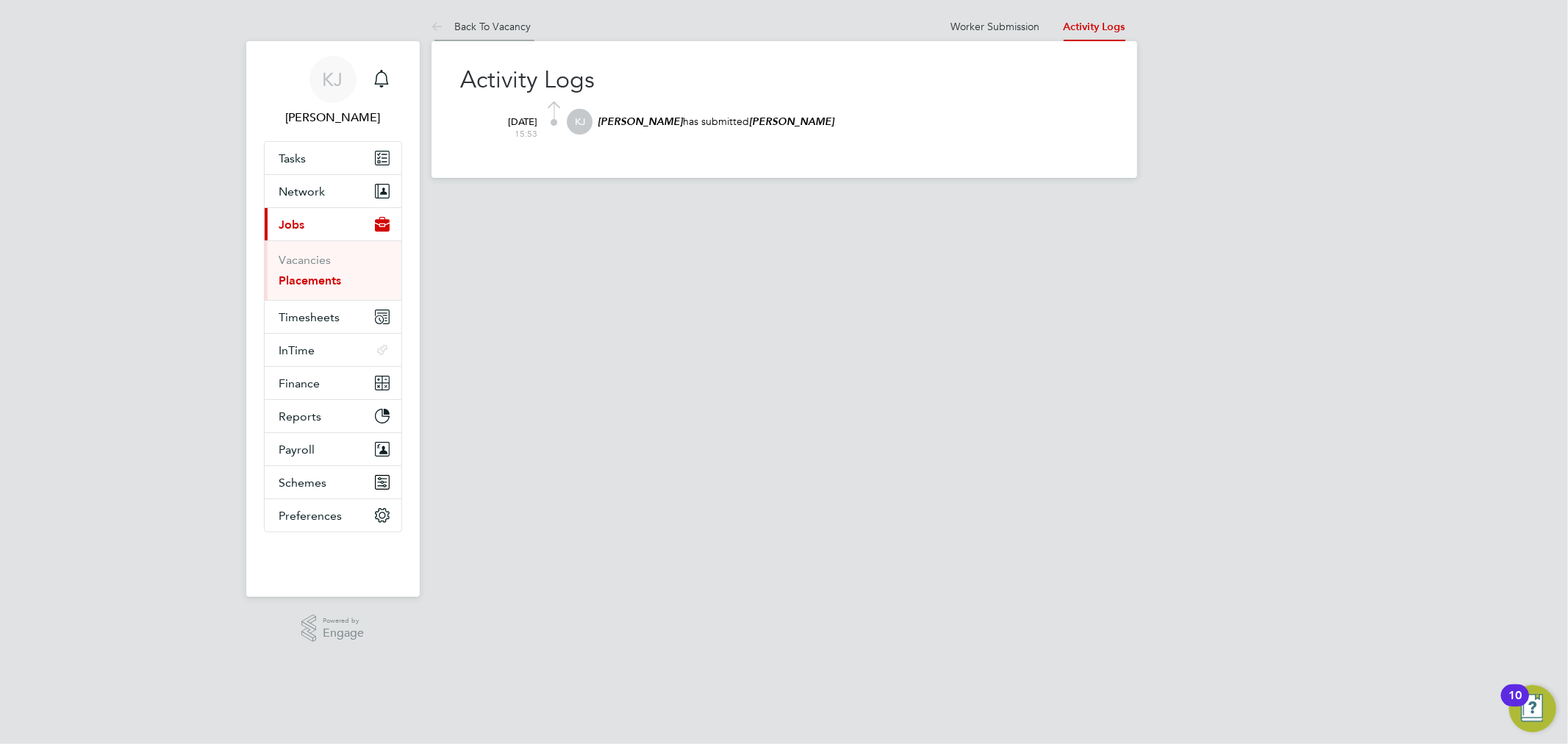
click at [506, 23] on link "Back To Vacancy" at bounding box center [482, 27] width 100 height 13
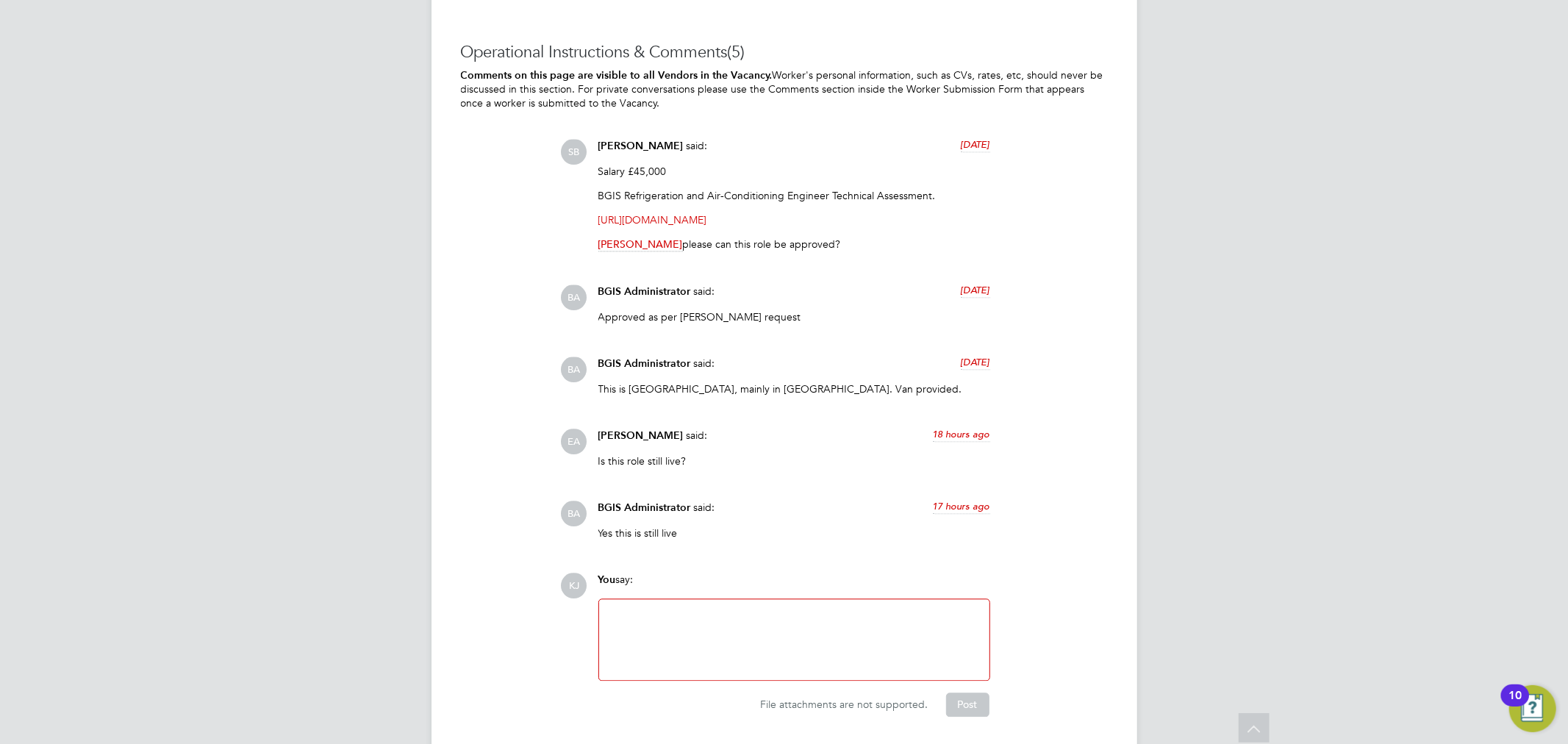
scroll to position [2532, 0]
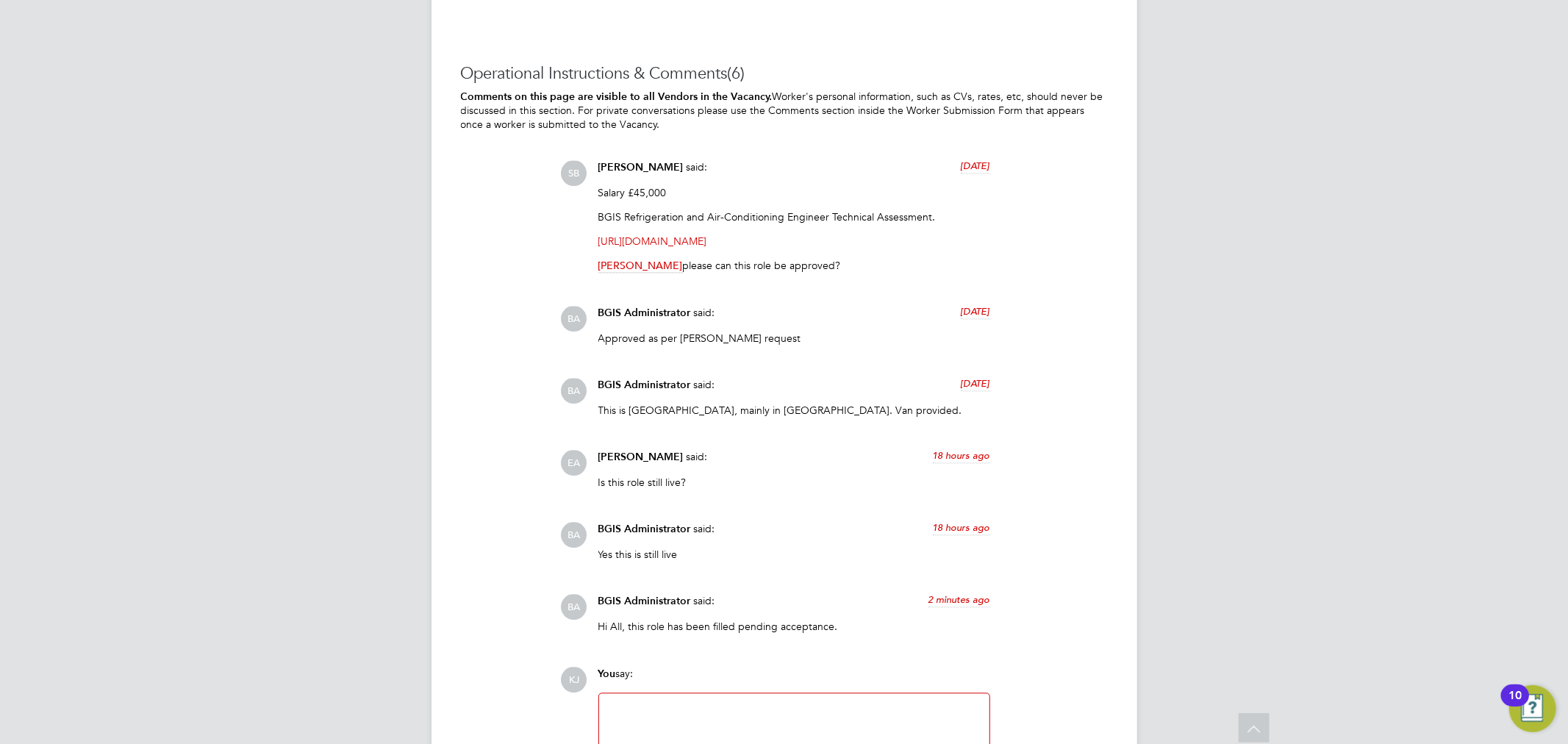
scroll to position [2634, 0]
